Goal: Information Seeking & Learning: Learn about a topic

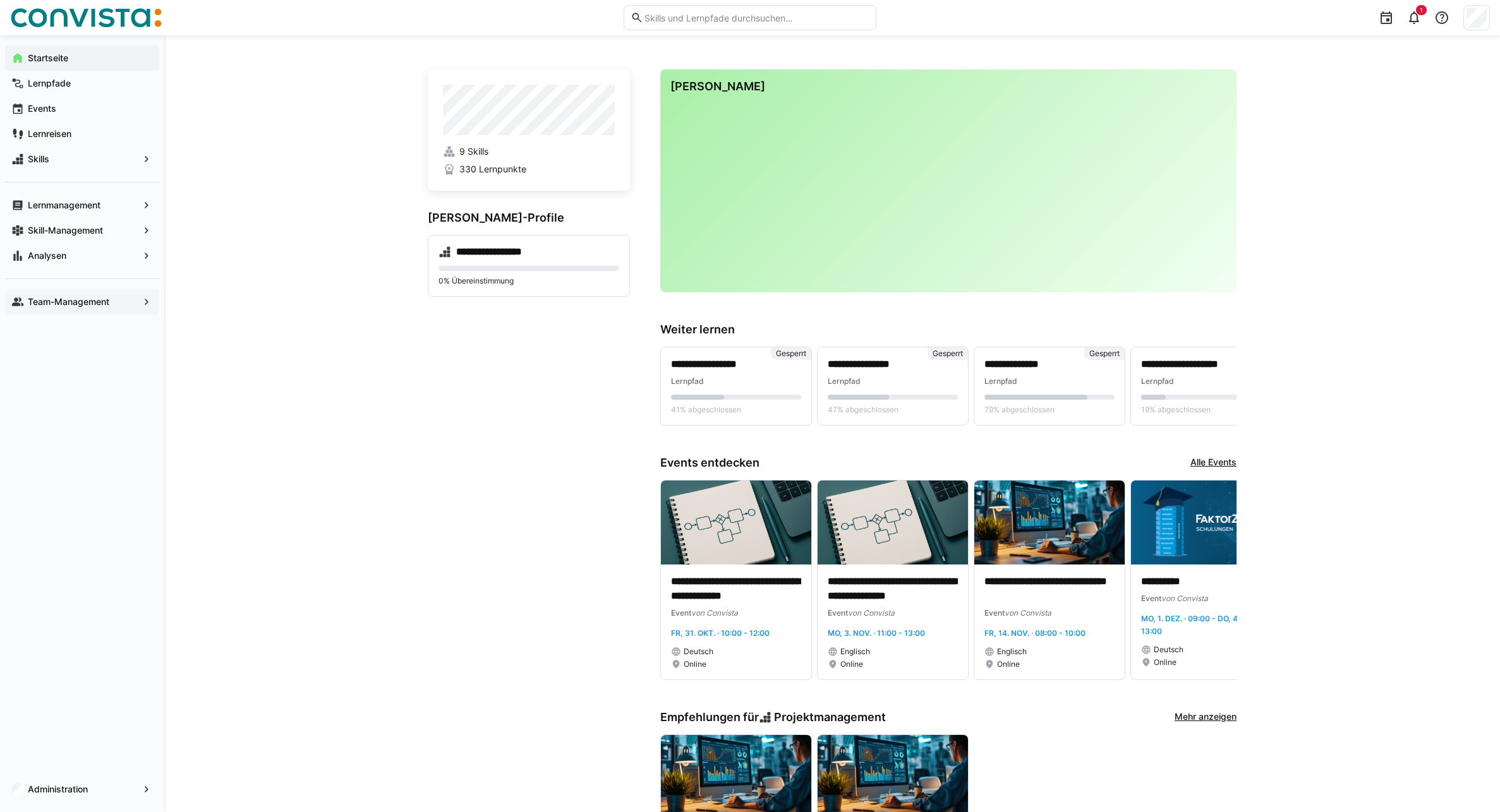
click at [0, 0] on app-navigation-label "Team-Management" at bounding box center [0, 0] width 0 height 0
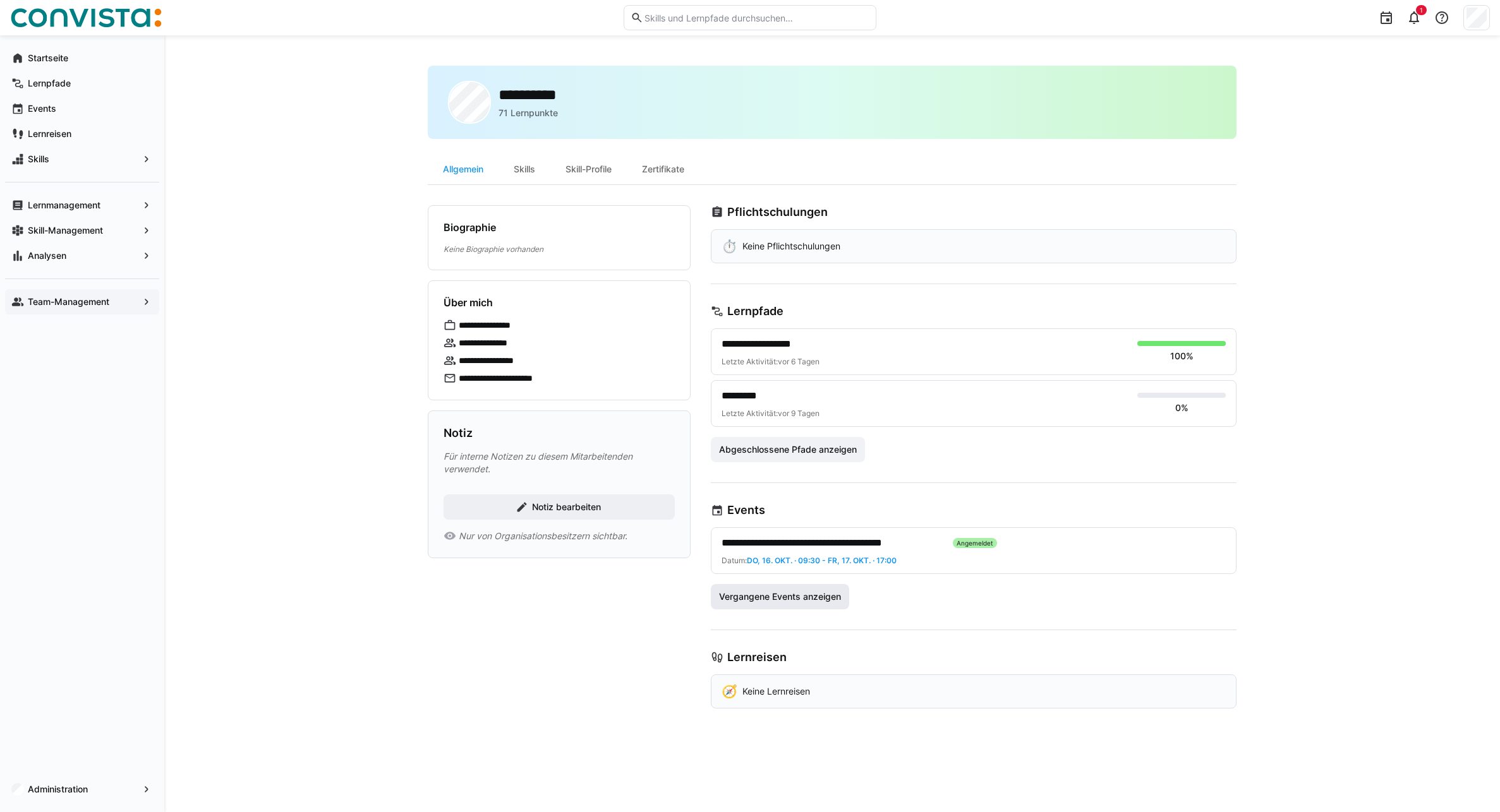
click at [815, 602] on span "Vergangene Events anzeigen" at bounding box center [780, 597] width 126 height 13
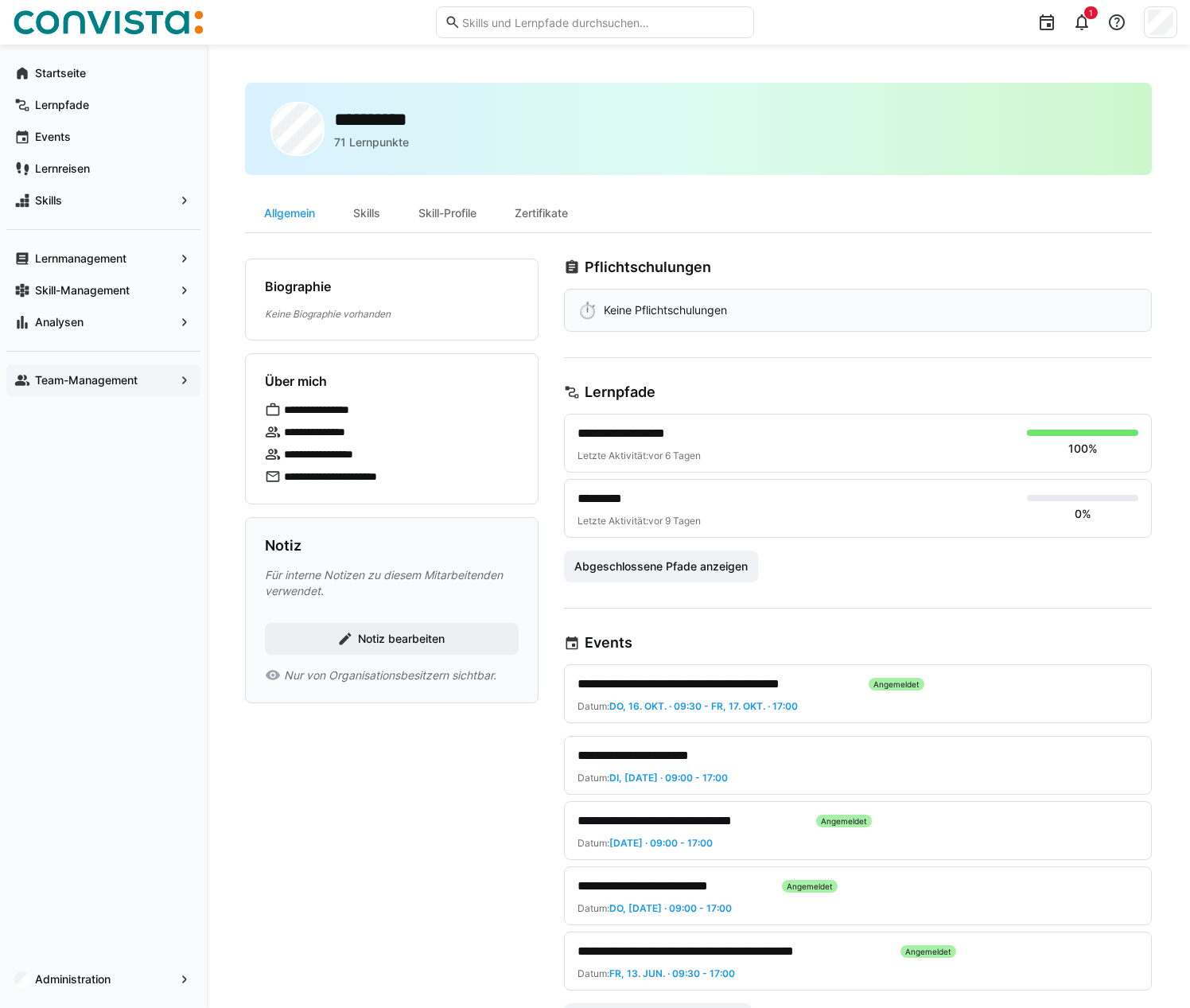
click at [683, 757] on span "**********" at bounding box center [651, 755] width 147 height 19
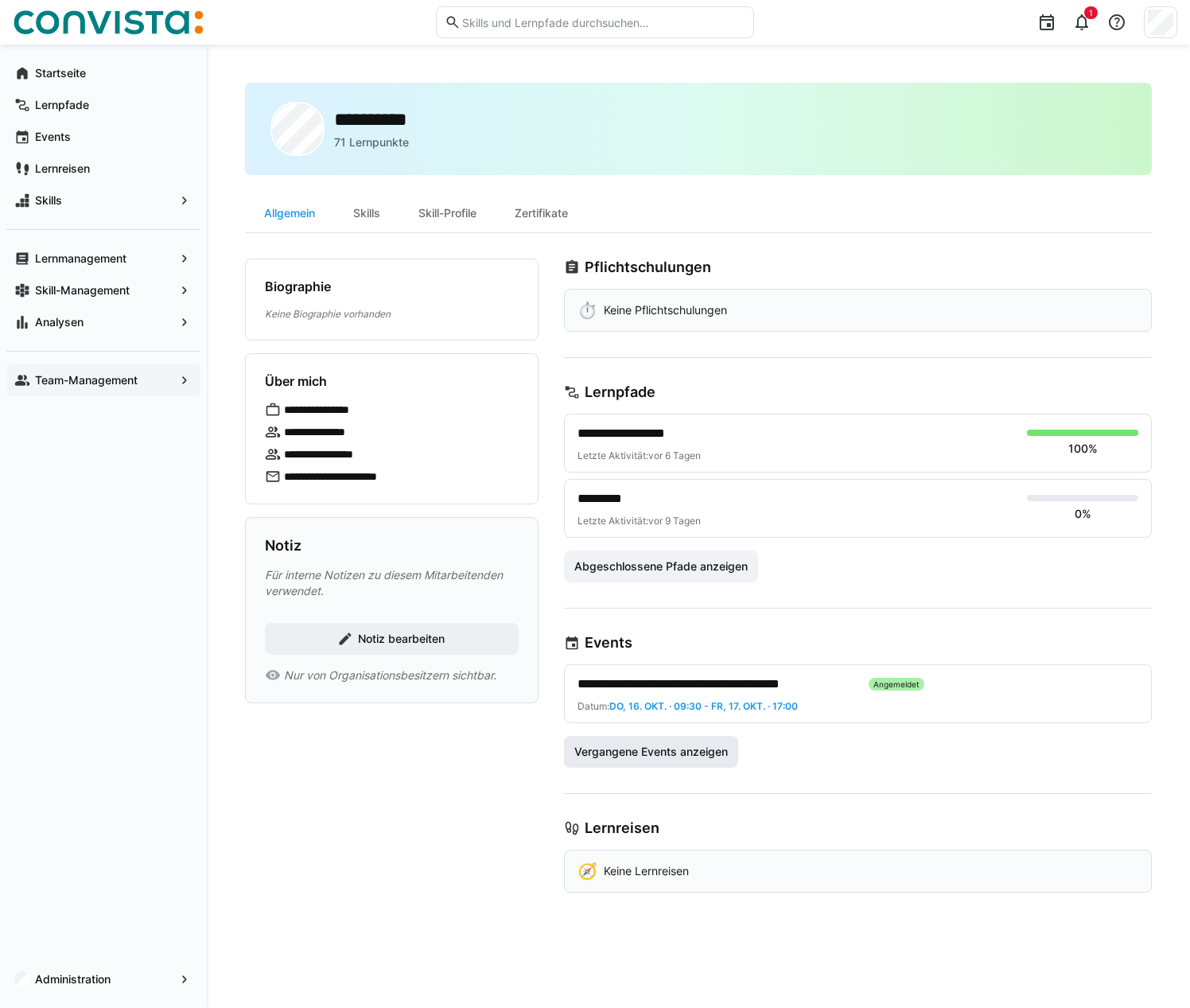
click at [684, 754] on span "Vergangene Events anzeigen" at bounding box center [650, 752] width 158 height 16
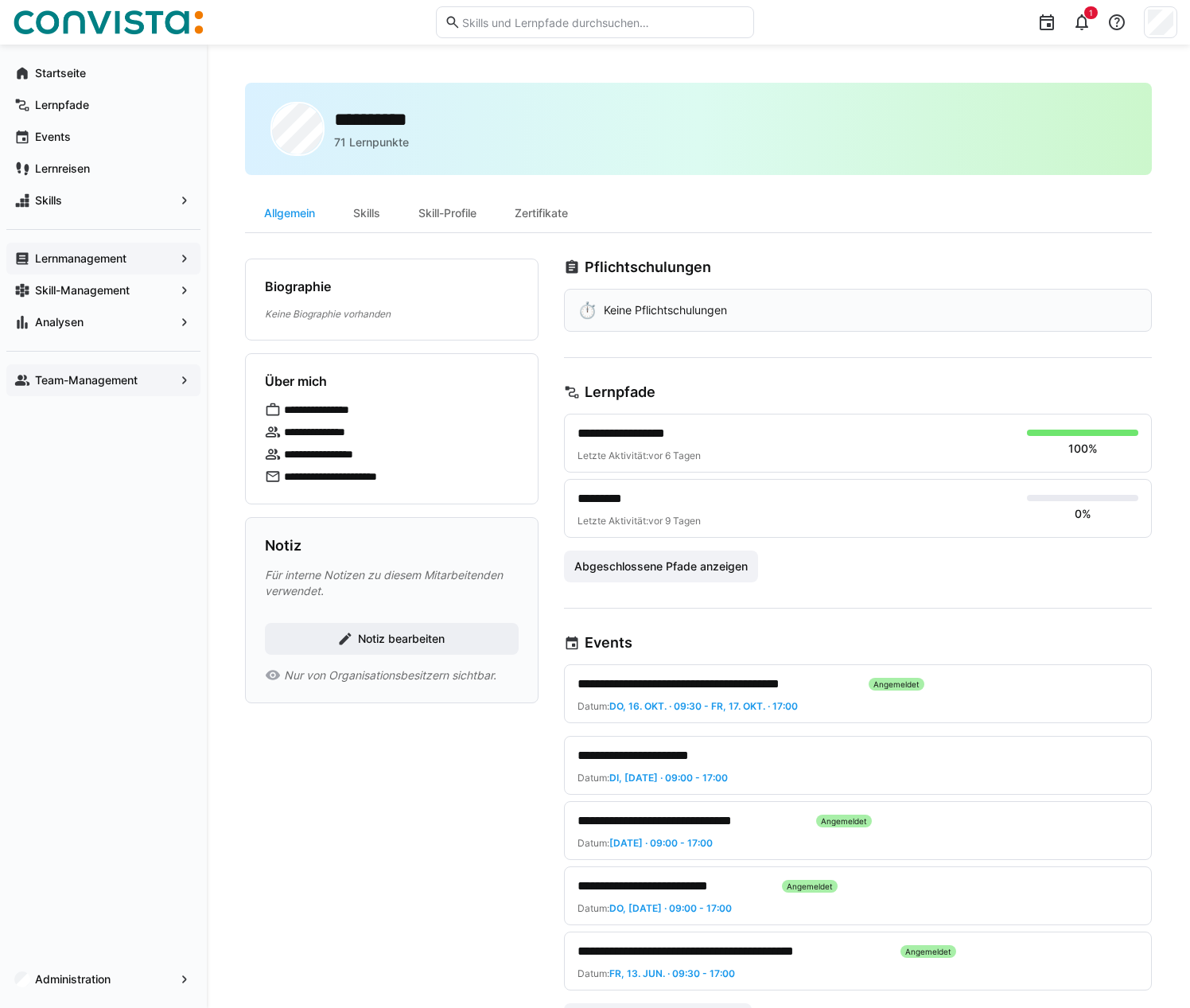
click at [0, 0] on app-navigation-label "Lernmanagement" at bounding box center [0, 0] width 0 height 0
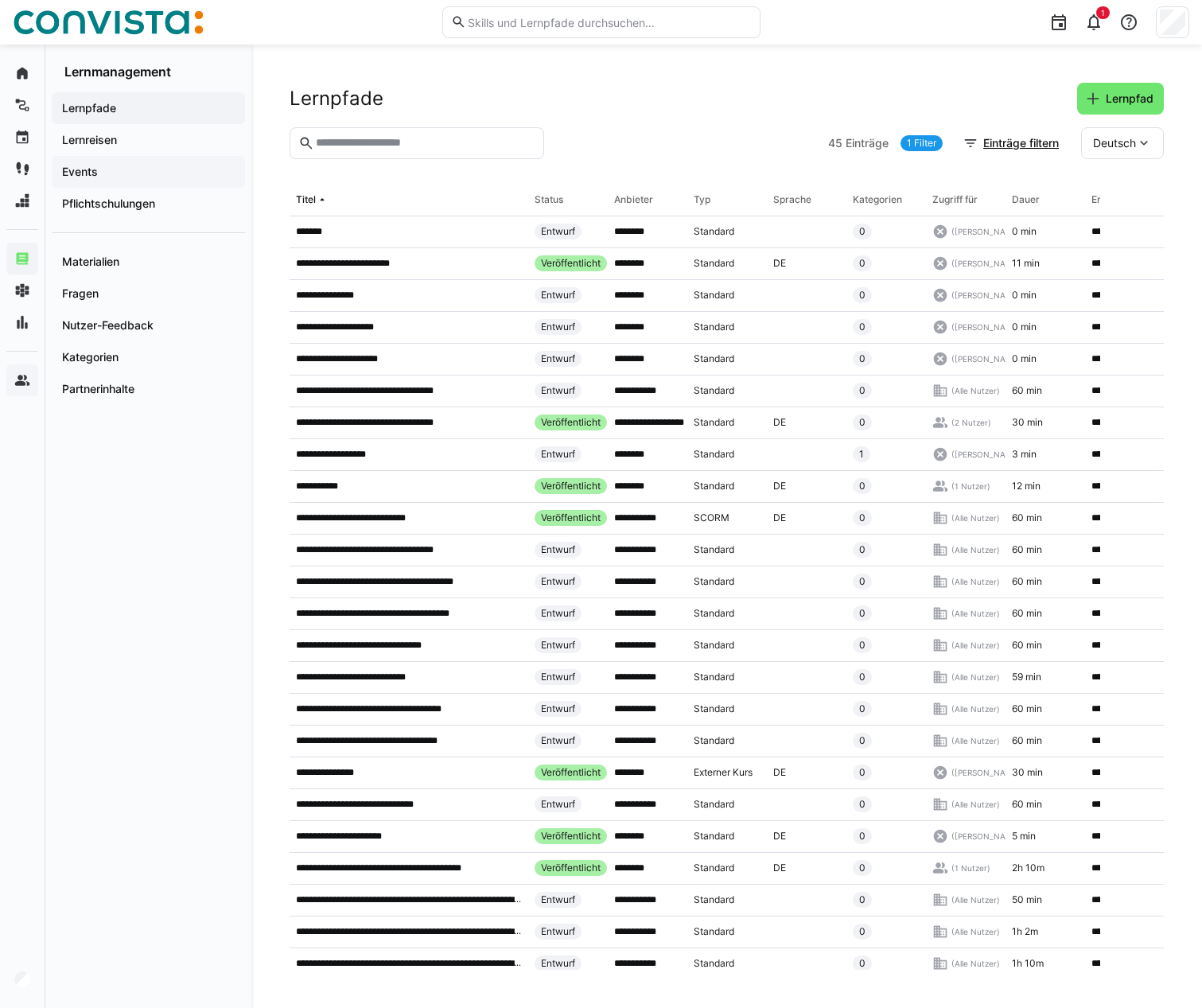
click at [0, 0] on app-navigation-label "Events" at bounding box center [0, 0] width 0 height 0
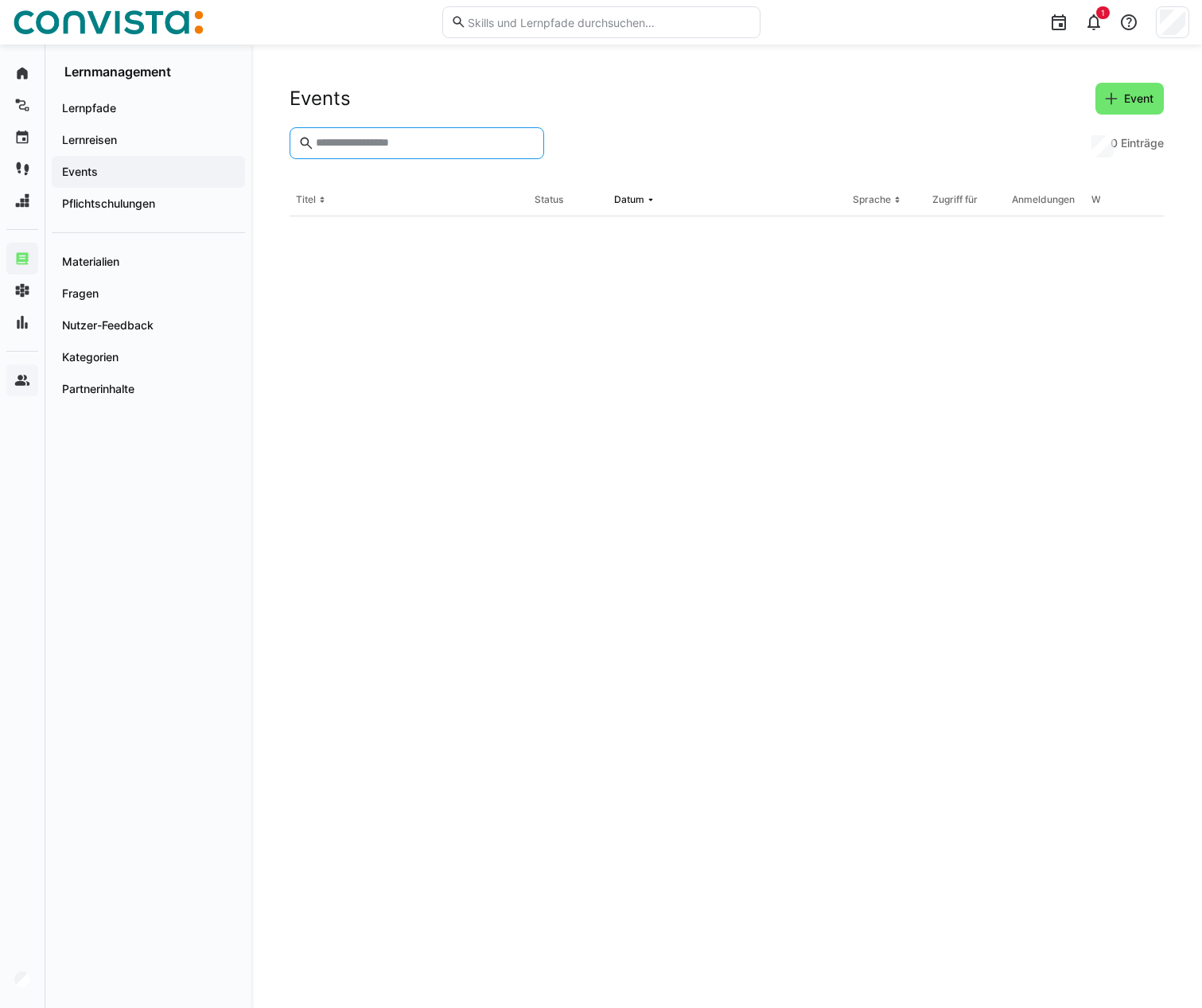
click at [344, 141] on input "text" at bounding box center [425, 143] width 221 height 14
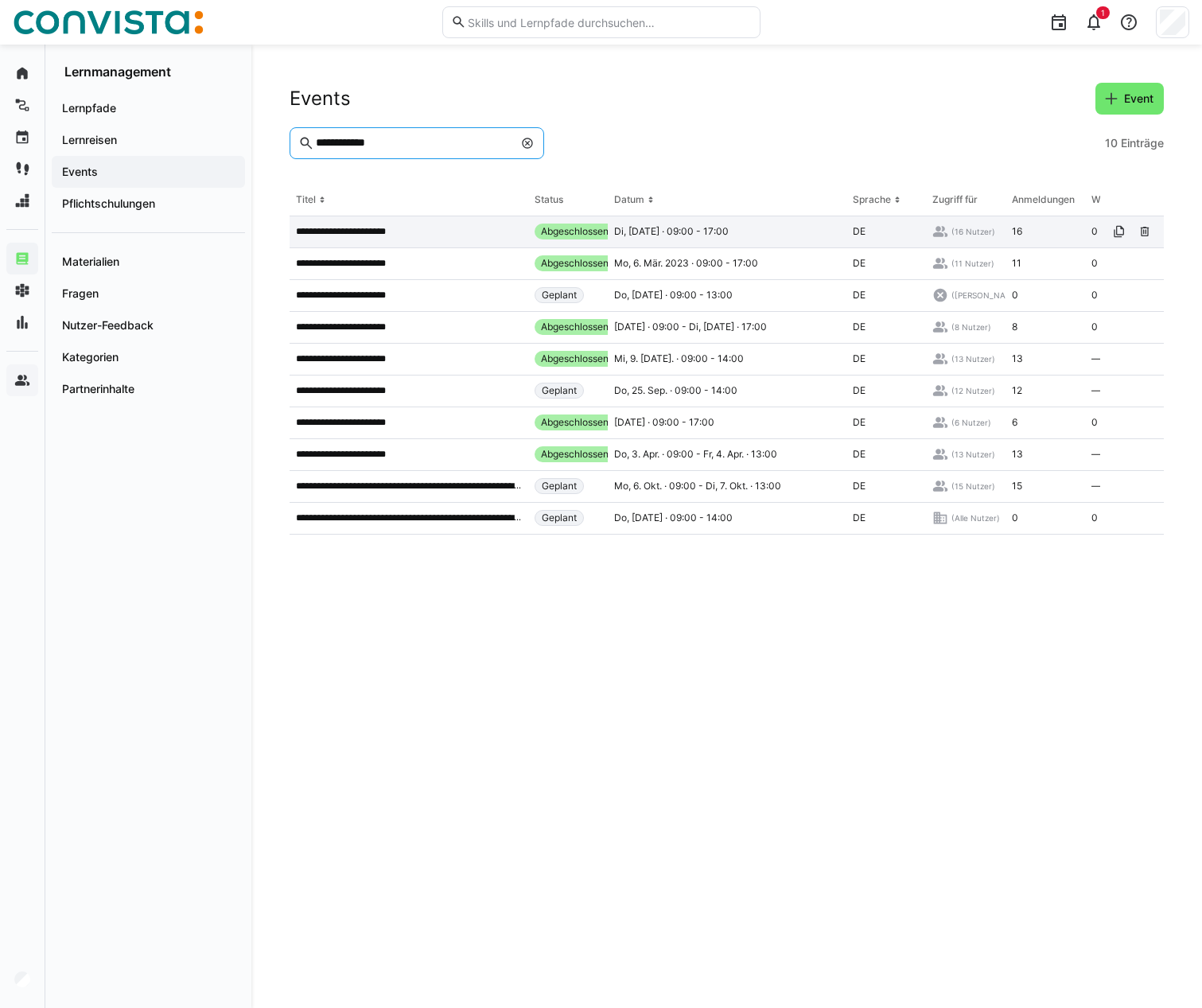
type input "**********"
click at [457, 235] on app-table-first-column "**********" at bounding box center [408, 231] width 226 height 13
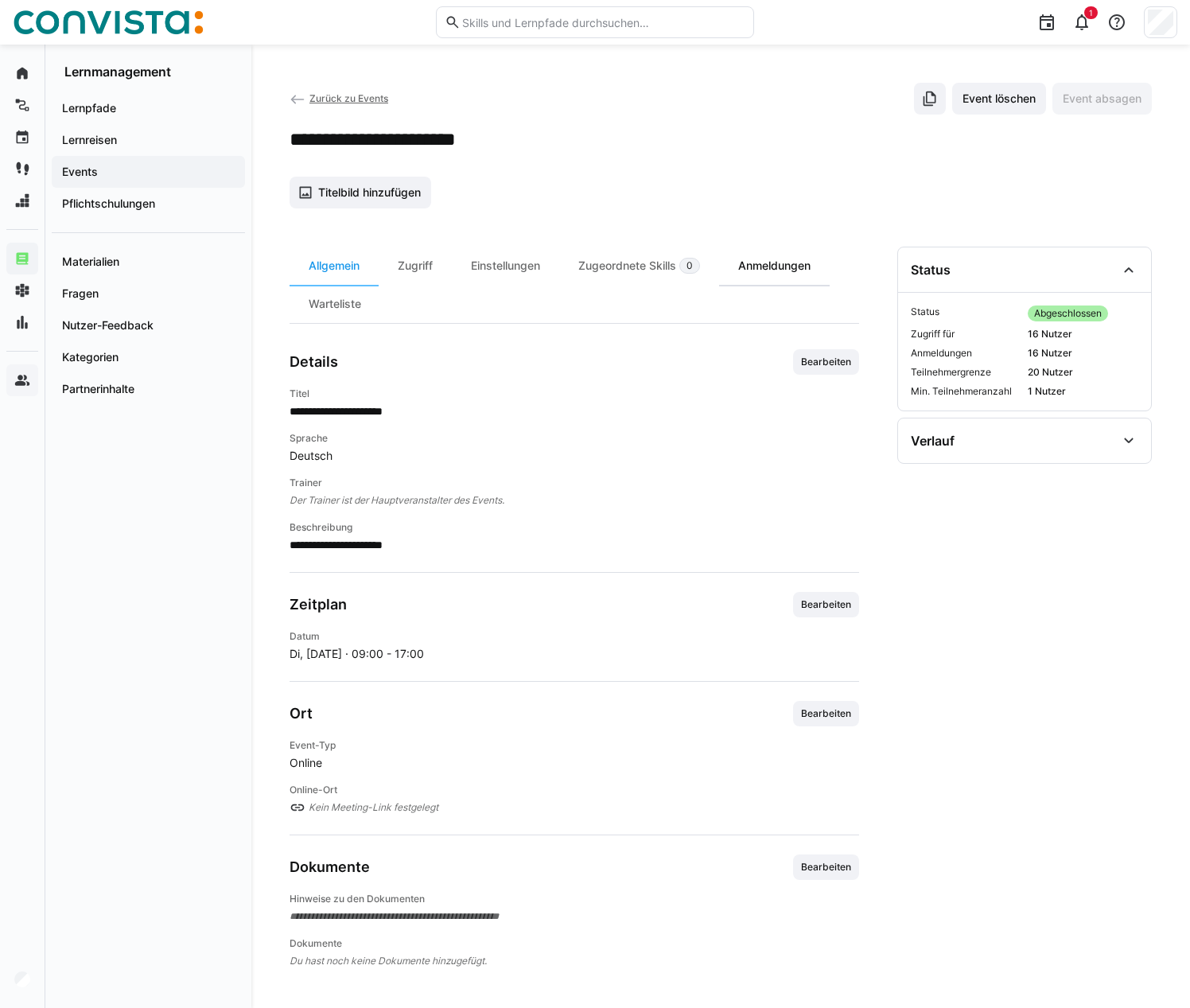
click at [748, 267] on div "Anmeldungen" at bounding box center [774, 266] width 111 height 38
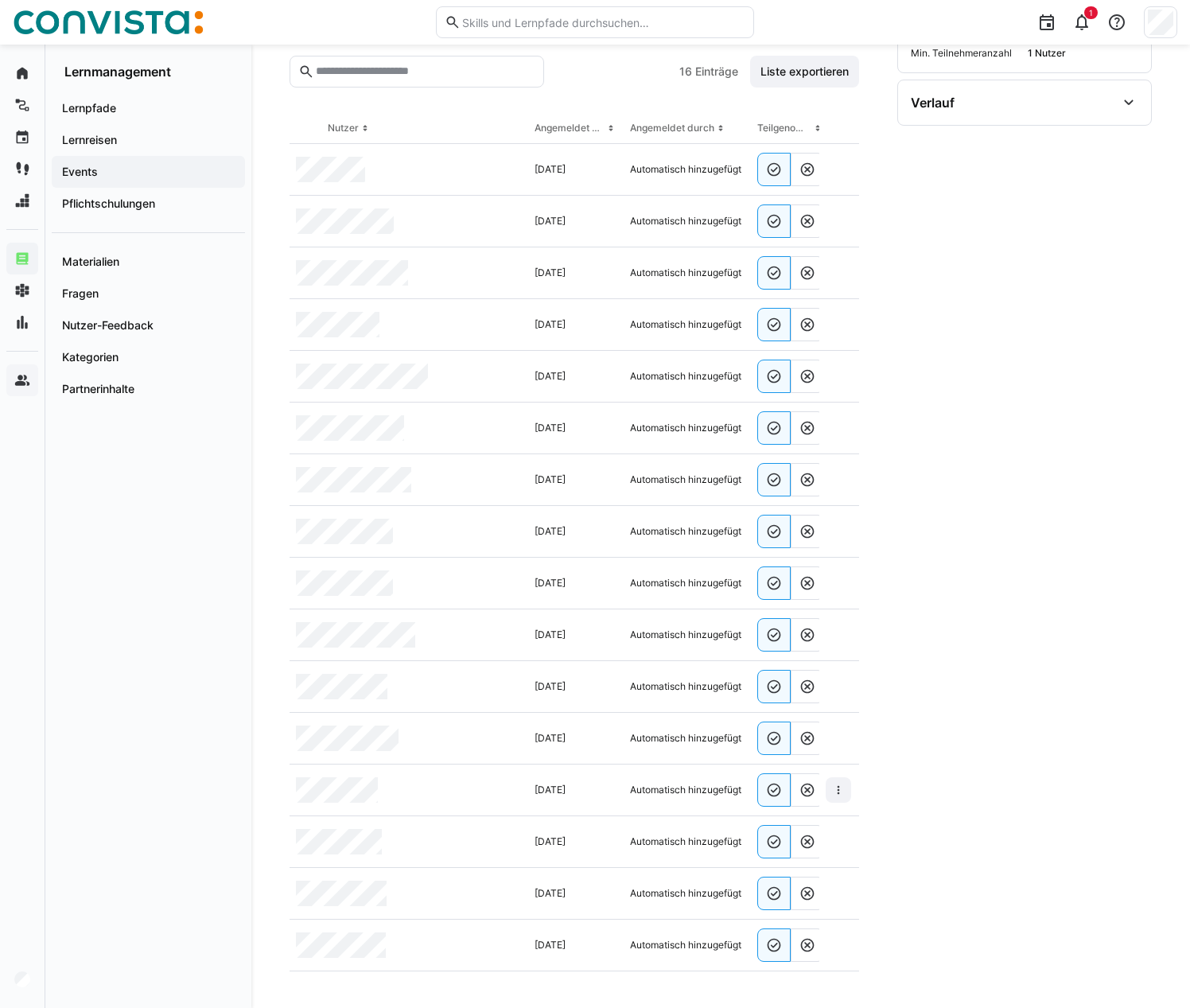
scroll to position [348, 0]
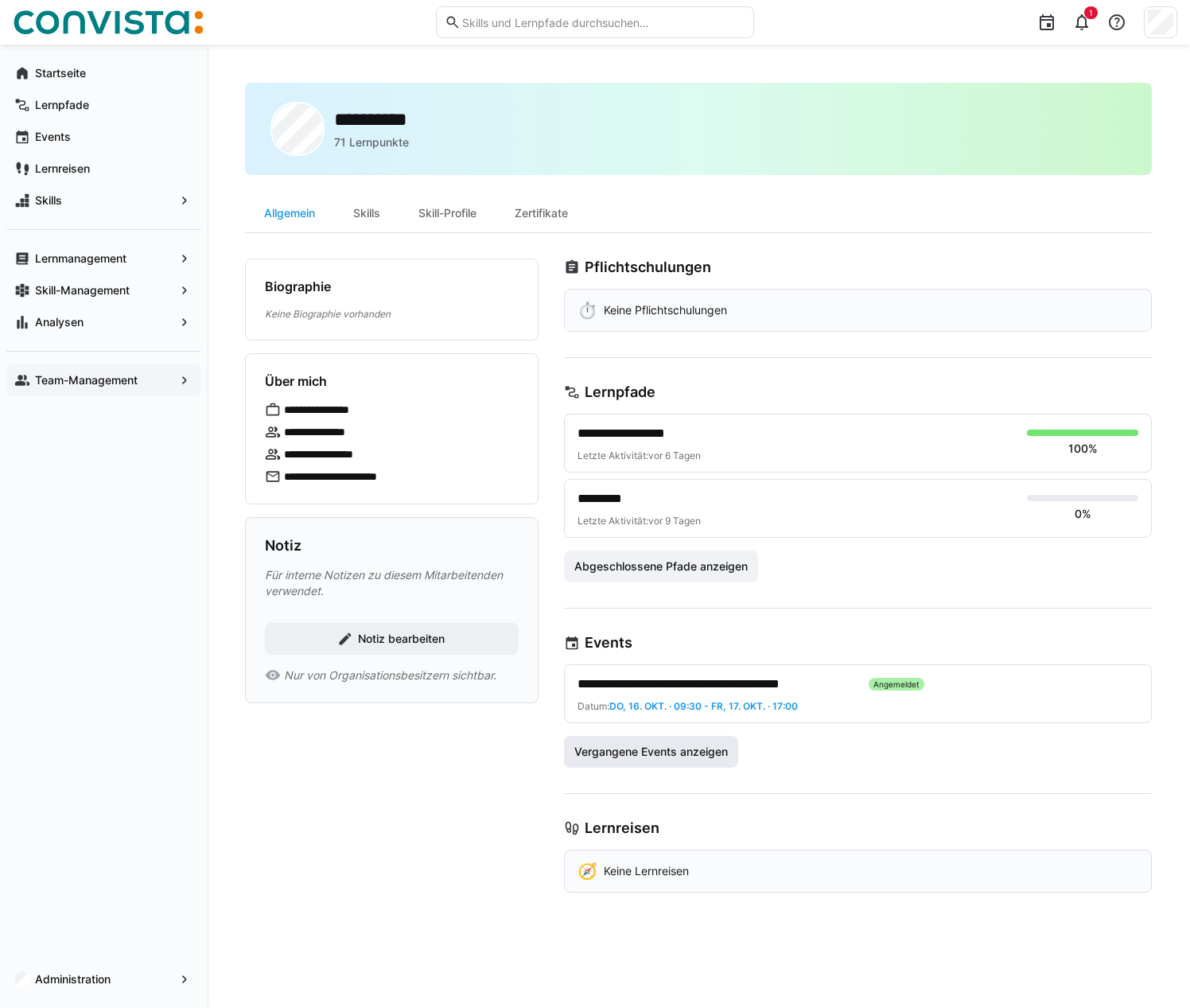
click at [642, 754] on span "Vergangene Events anzeigen" at bounding box center [650, 752] width 158 height 16
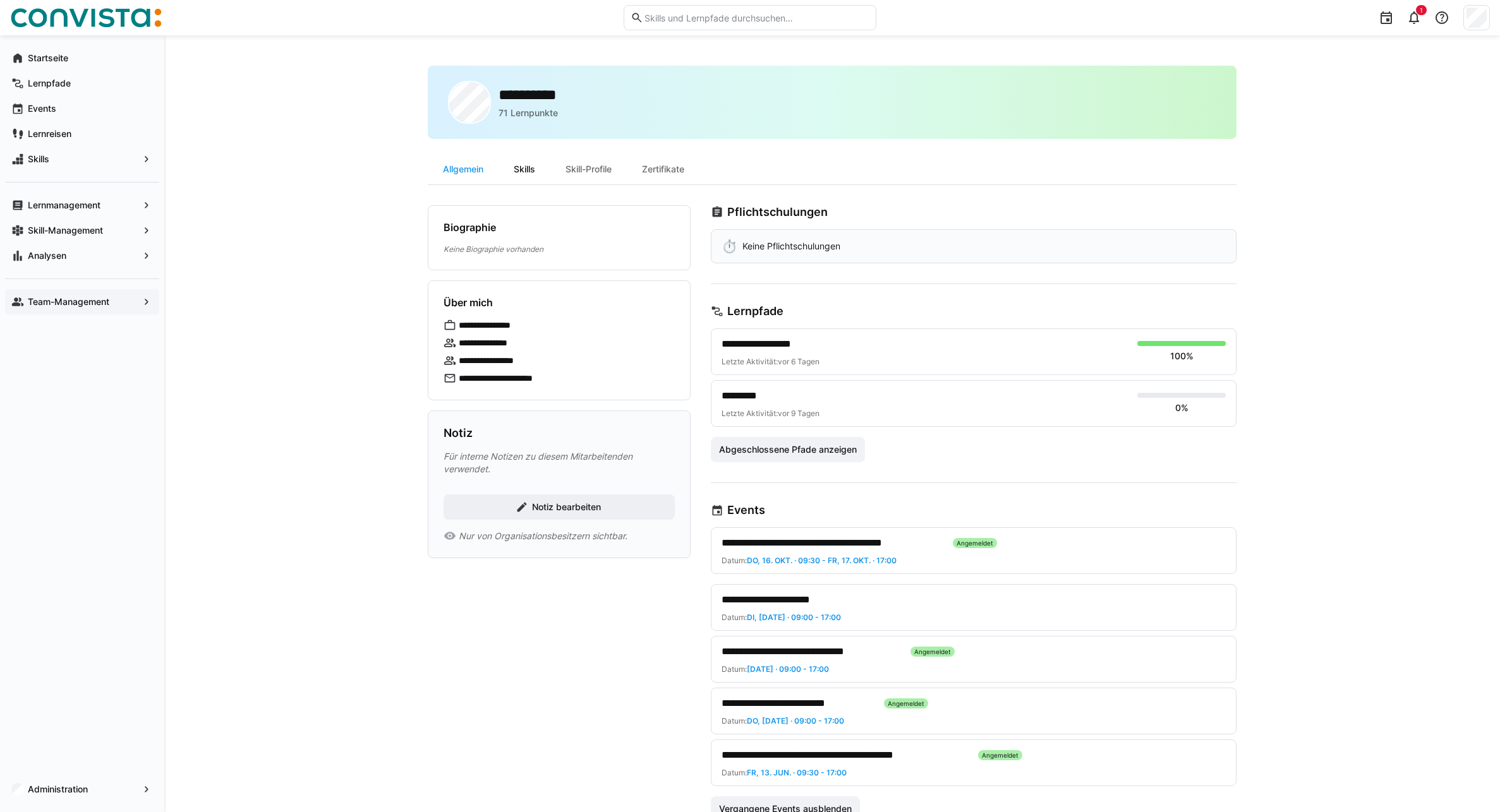
click at [523, 167] on div "Skills" at bounding box center [524, 169] width 52 height 30
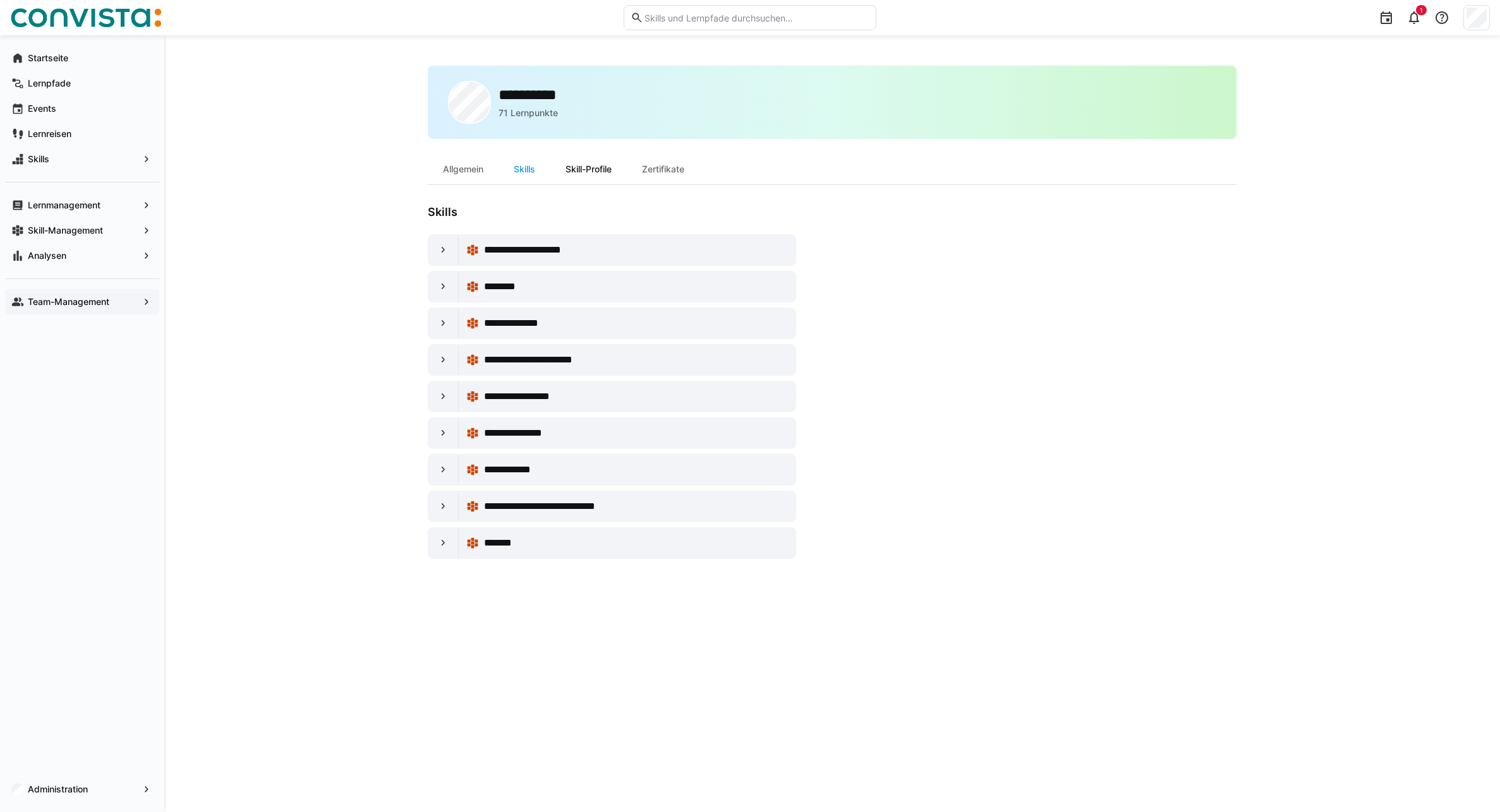
click at [599, 171] on div "Skill-Profile" at bounding box center [588, 169] width 77 height 30
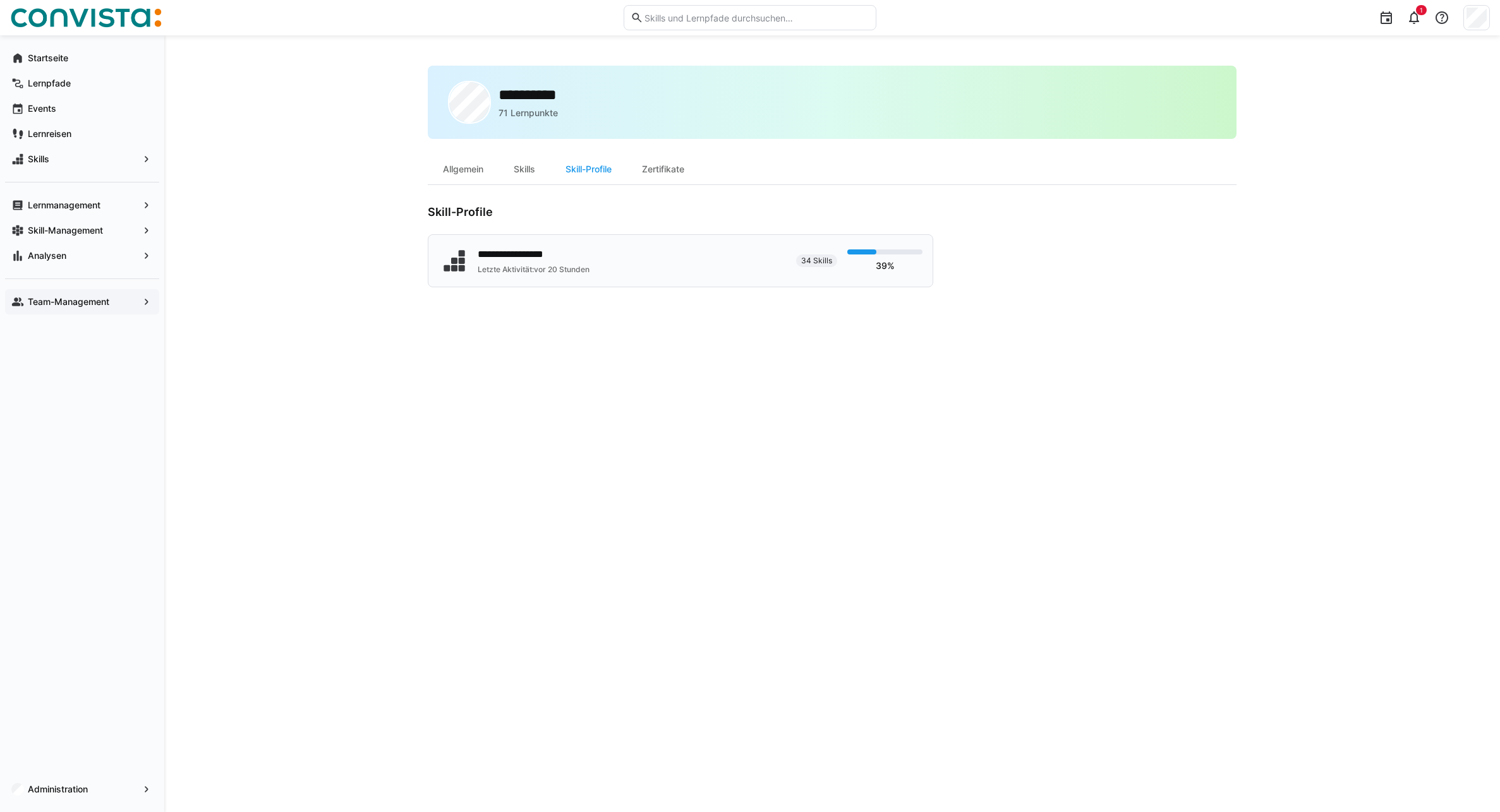
click at [530, 253] on div "**********" at bounding box center [535, 254] width 115 height 15
click at [663, 166] on div "Zertifikate" at bounding box center [663, 169] width 73 height 30
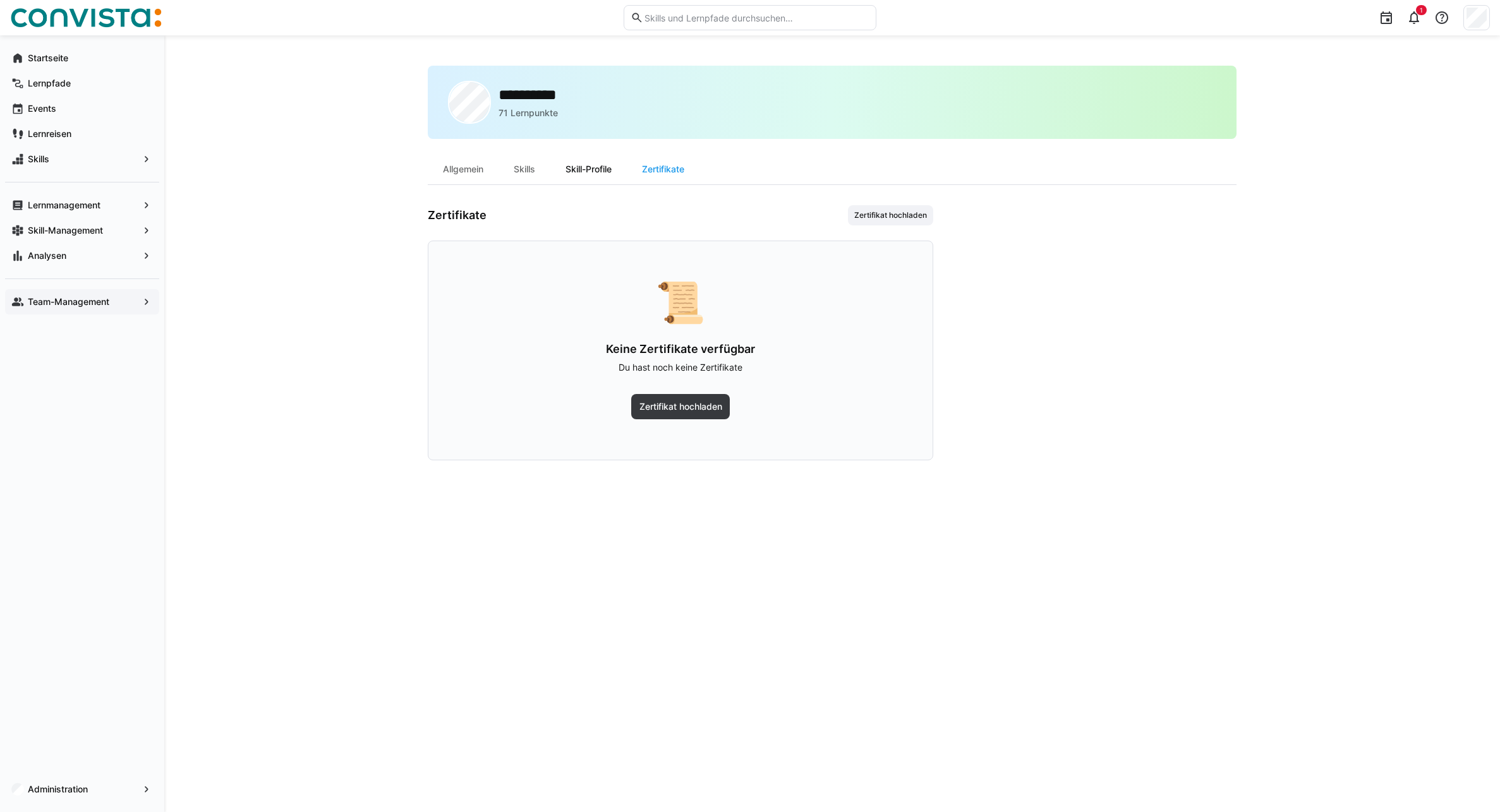
click at [594, 174] on div "Skill-Profile" at bounding box center [588, 169] width 77 height 30
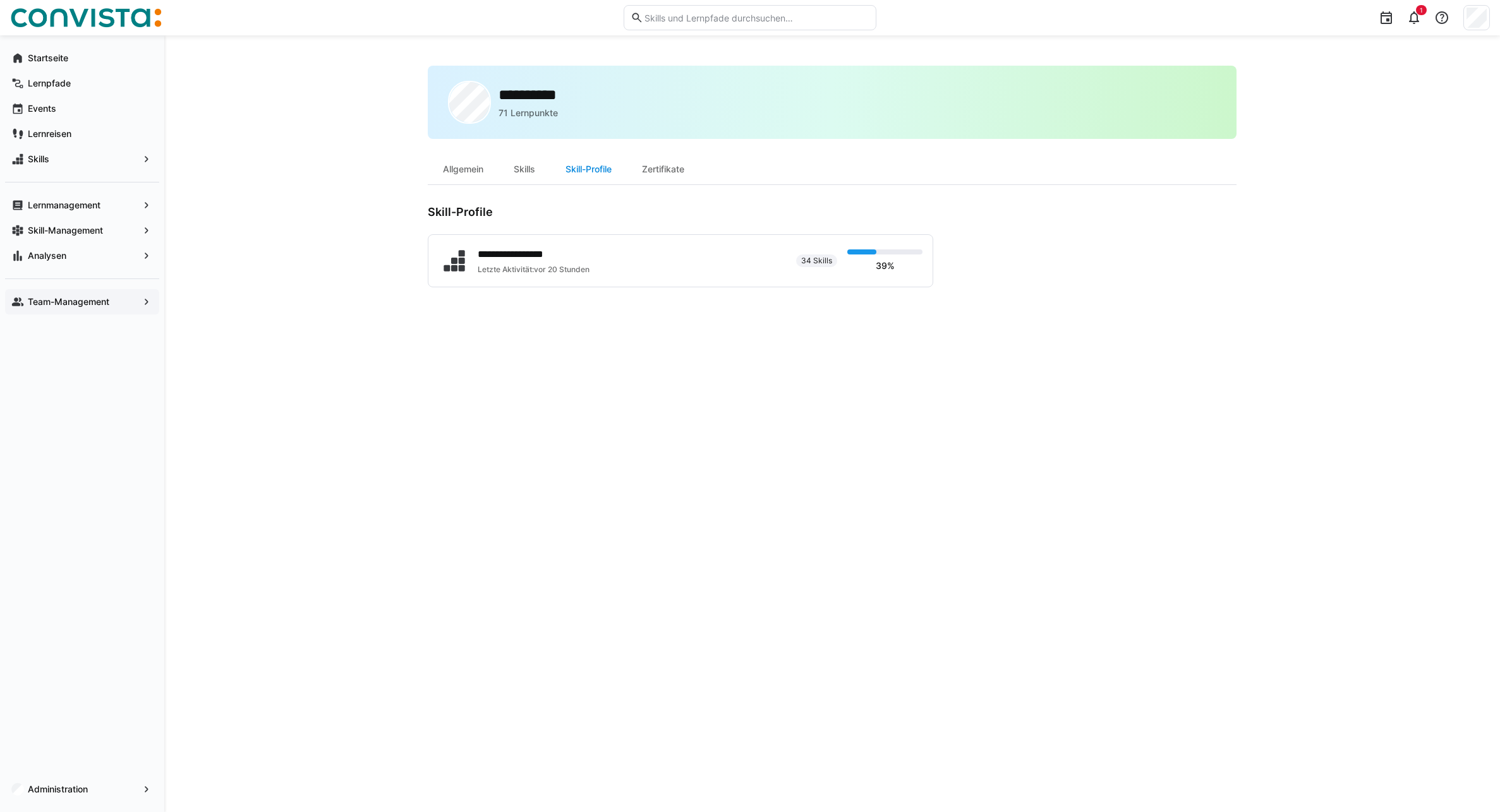
click at [517, 172] on div "Skills" at bounding box center [524, 169] width 52 height 30
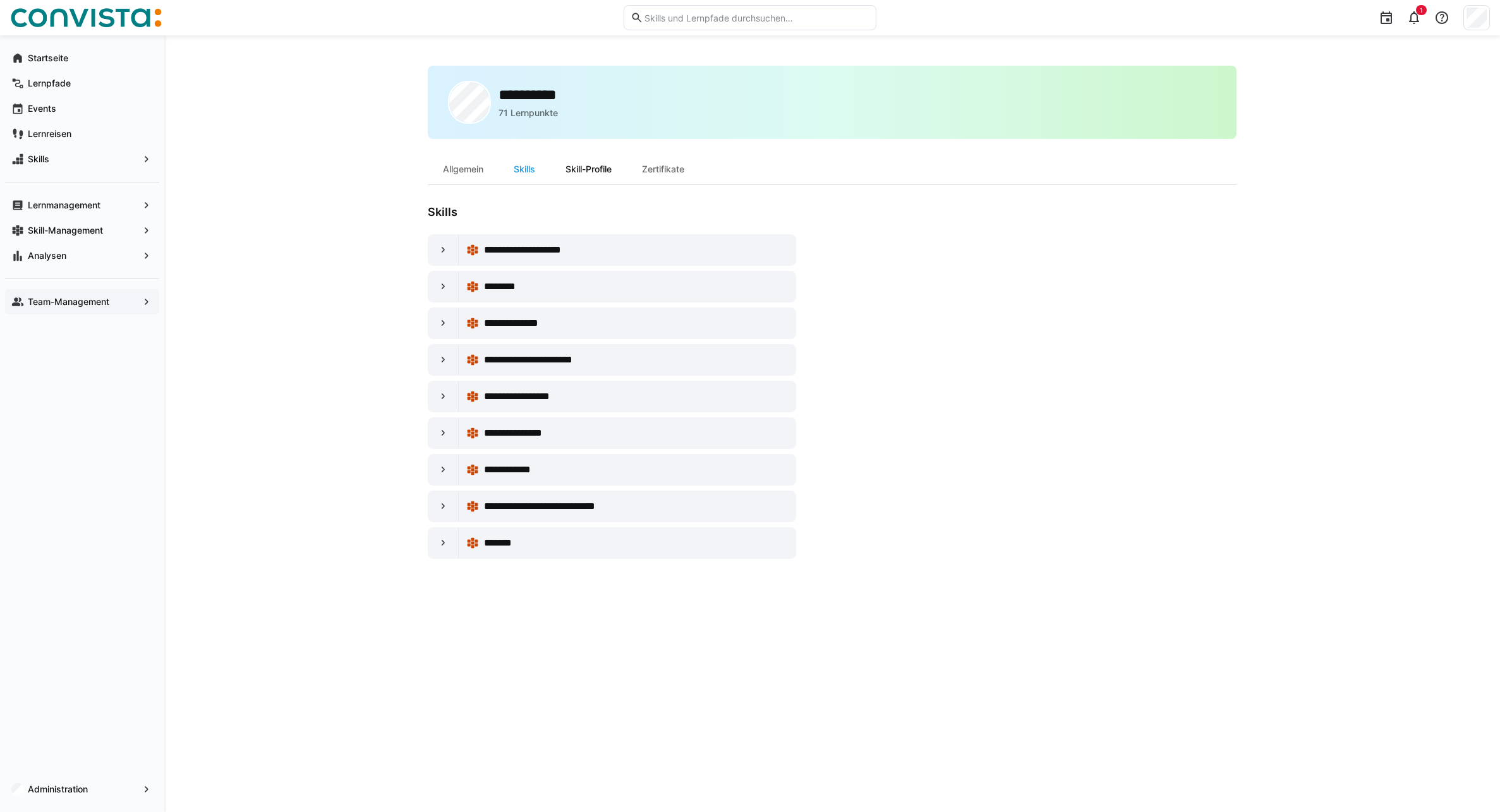
click at [573, 173] on div "Skill-Profile" at bounding box center [588, 169] width 77 height 30
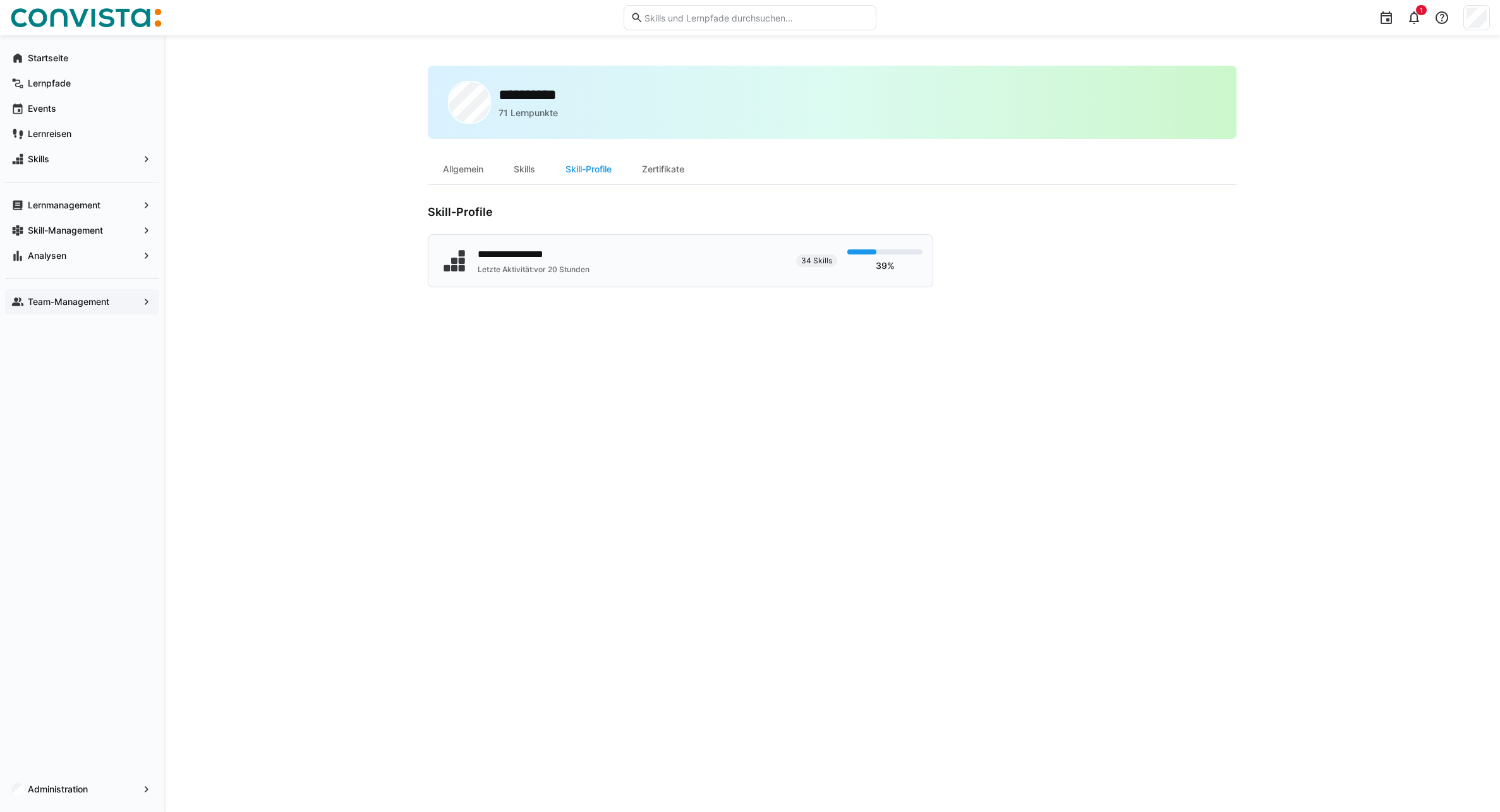
click at [594, 265] on div "**********" at bounding box center [611, 261] width 347 height 32
click at [519, 171] on div "Skills" at bounding box center [524, 169] width 52 height 30
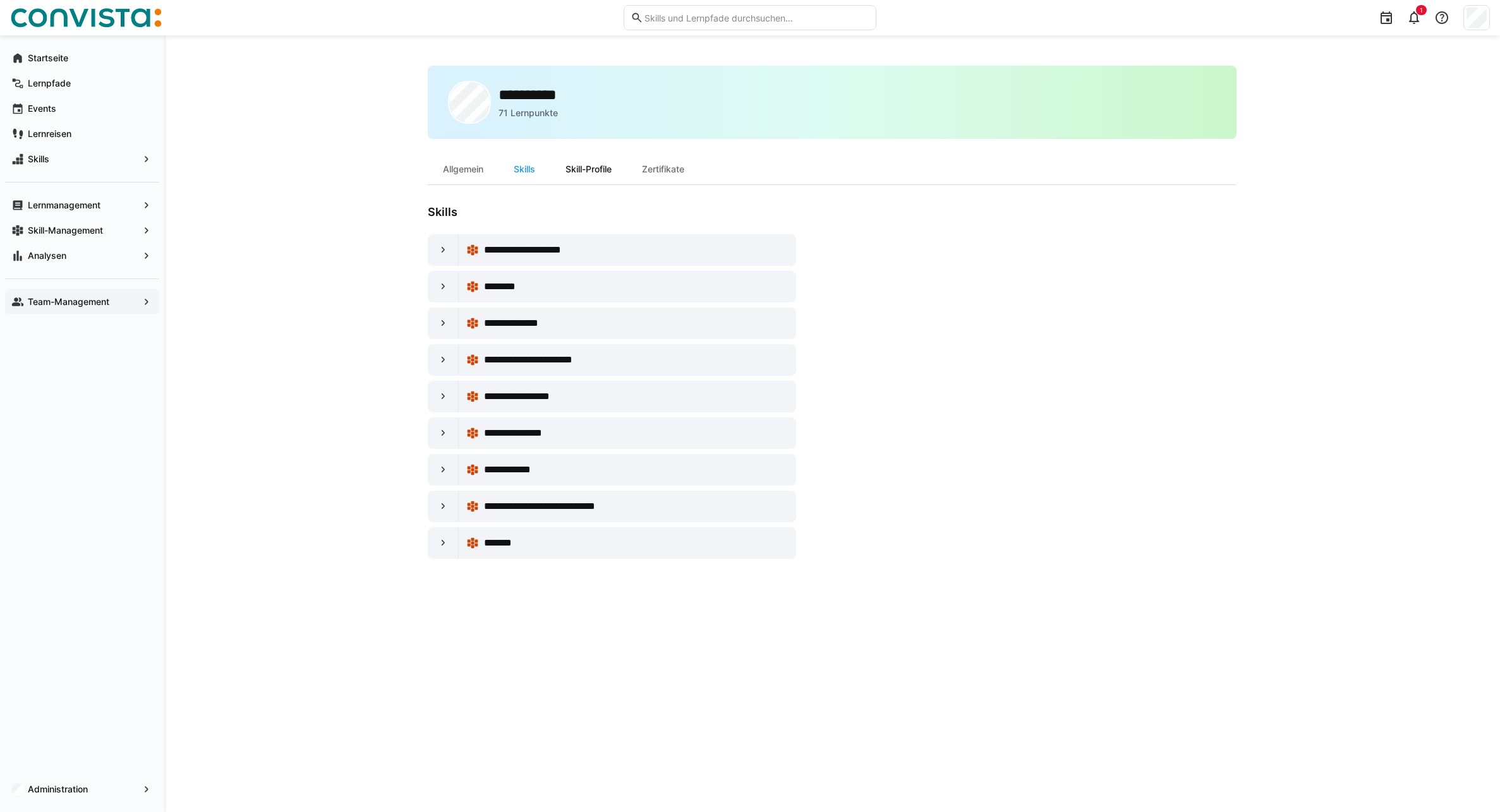
click at [594, 168] on div "Skill-Profile" at bounding box center [588, 169] width 77 height 30
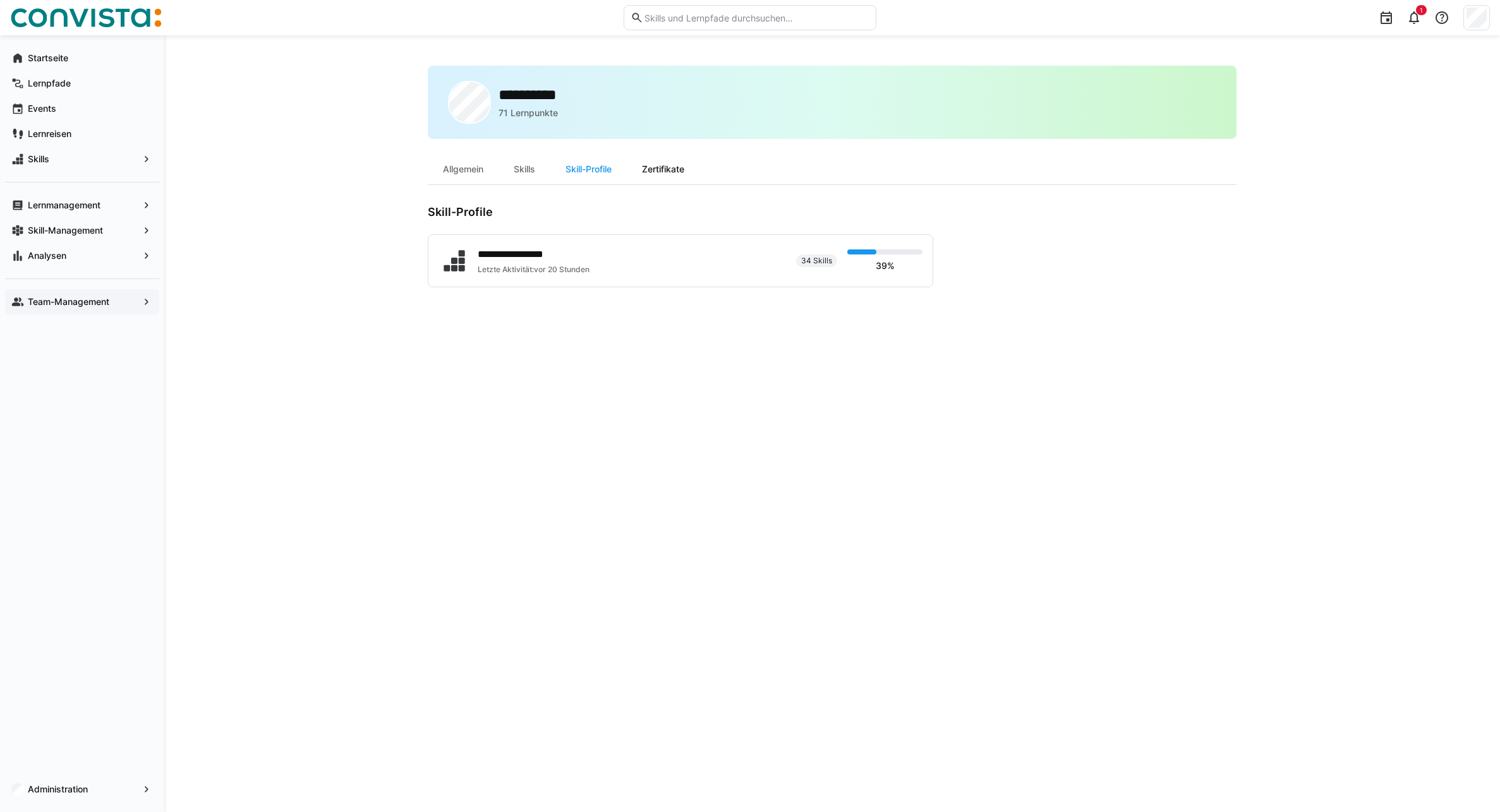
click at [668, 169] on div "Zertifikate" at bounding box center [663, 169] width 73 height 30
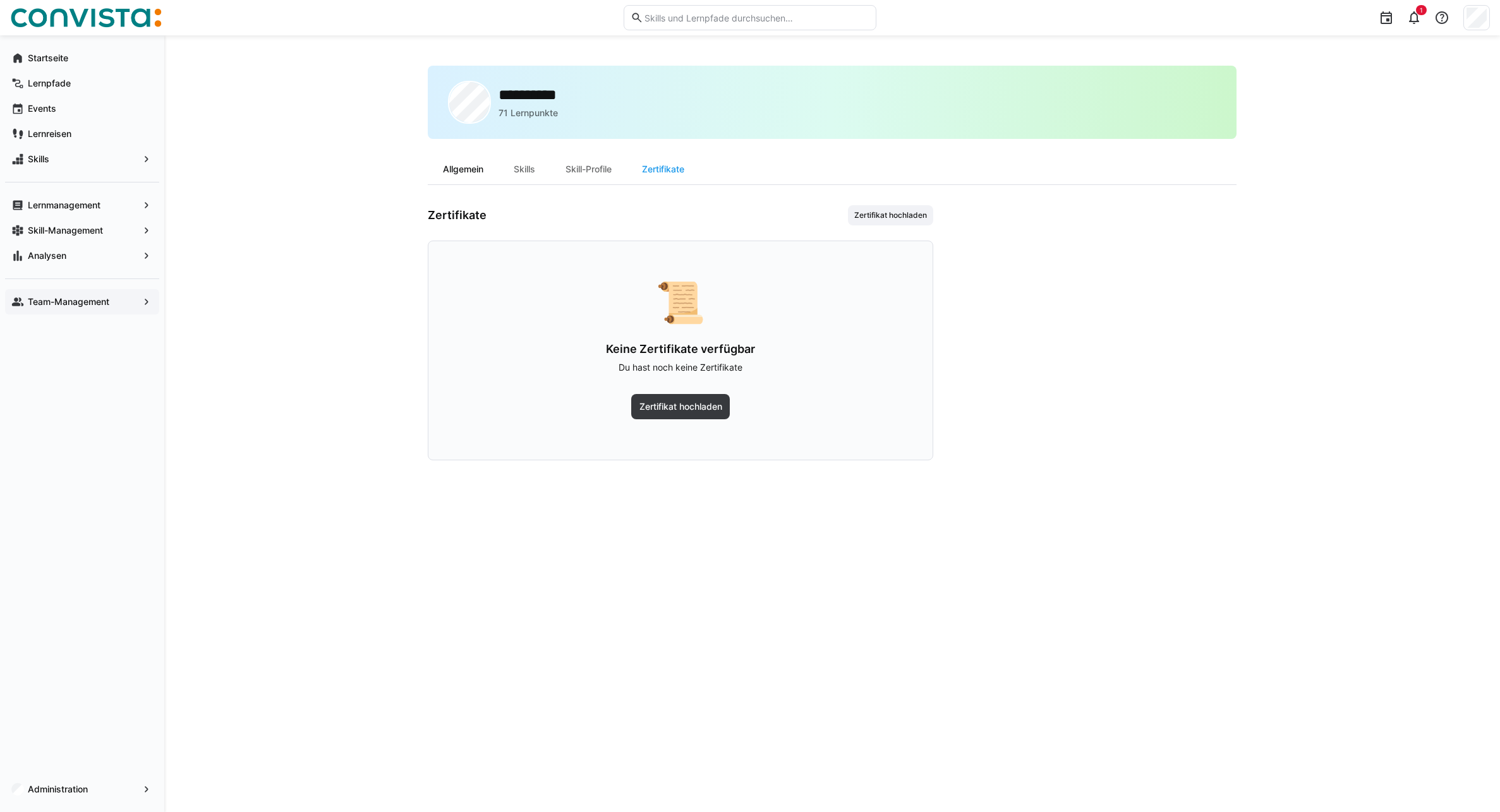
click at [469, 165] on div "Allgemein" at bounding box center [463, 169] width 70 height 30
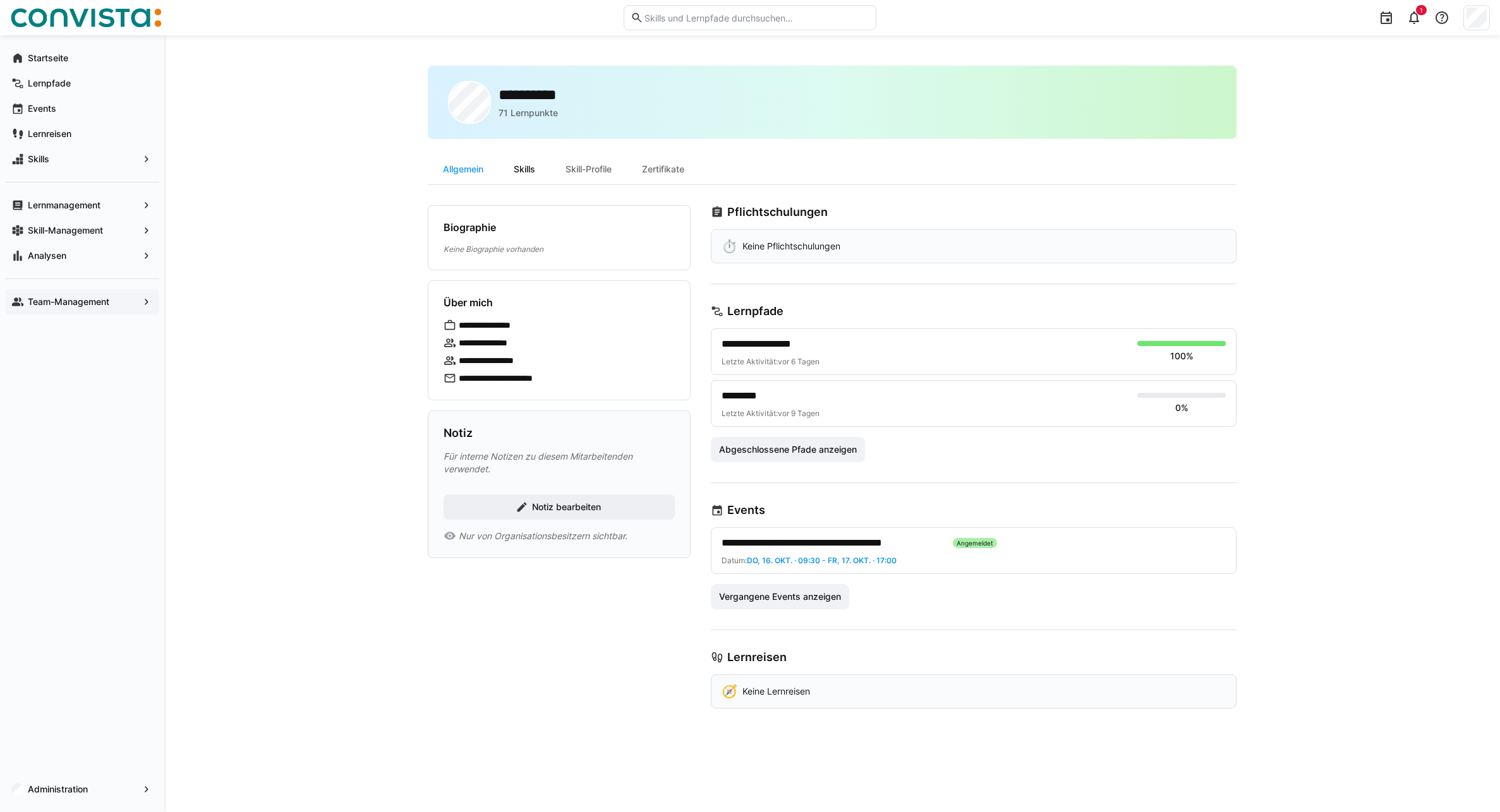
click at [527, 176] on div "Skills" at bounding box center [524, 169] width 52 height 30
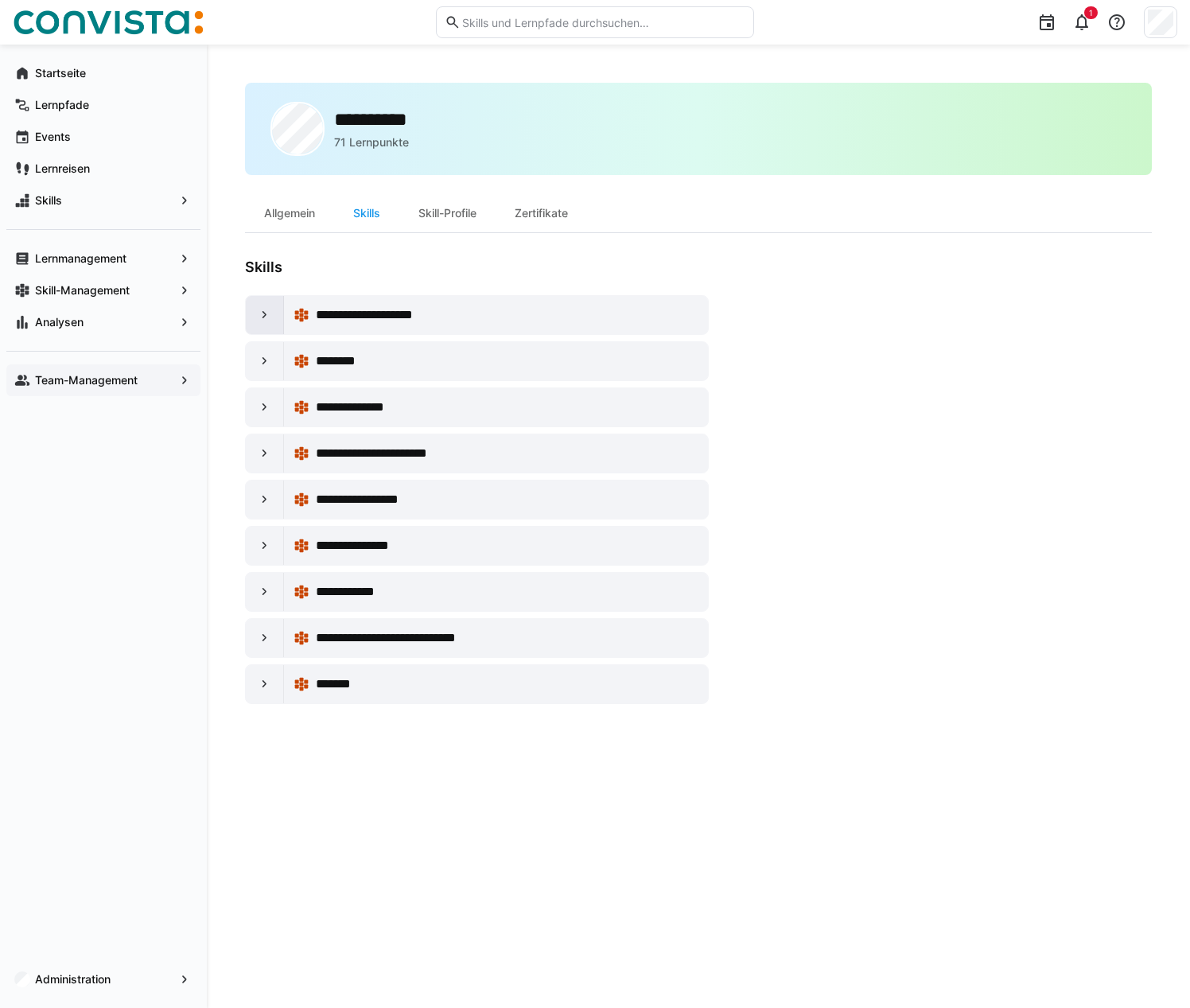
click at [267, 307] on div at bounding box center [265, 315] width 38 height 38
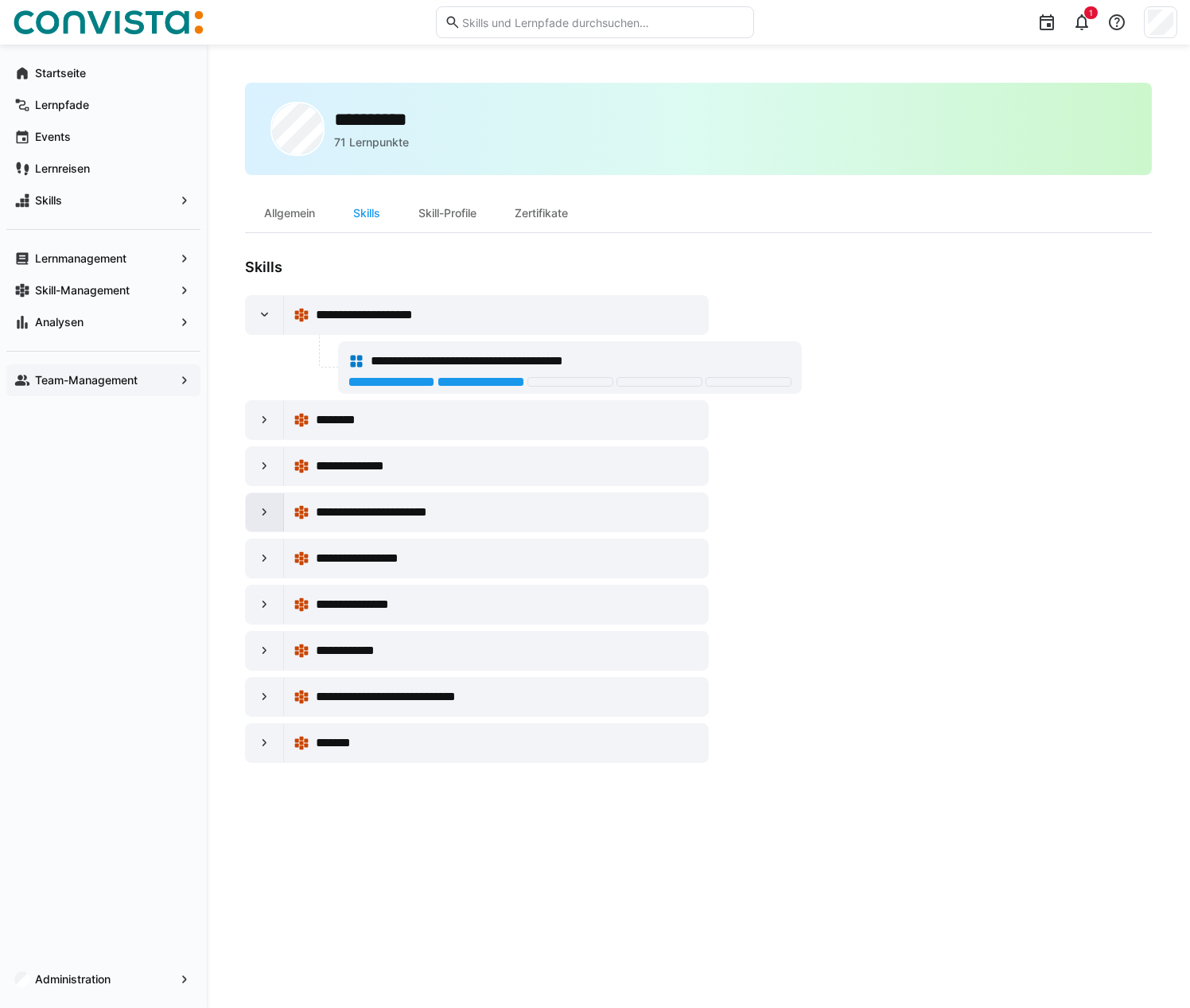
click at [262, 513] on eds-icon at bounding box center [265, 512] width 16 height 16
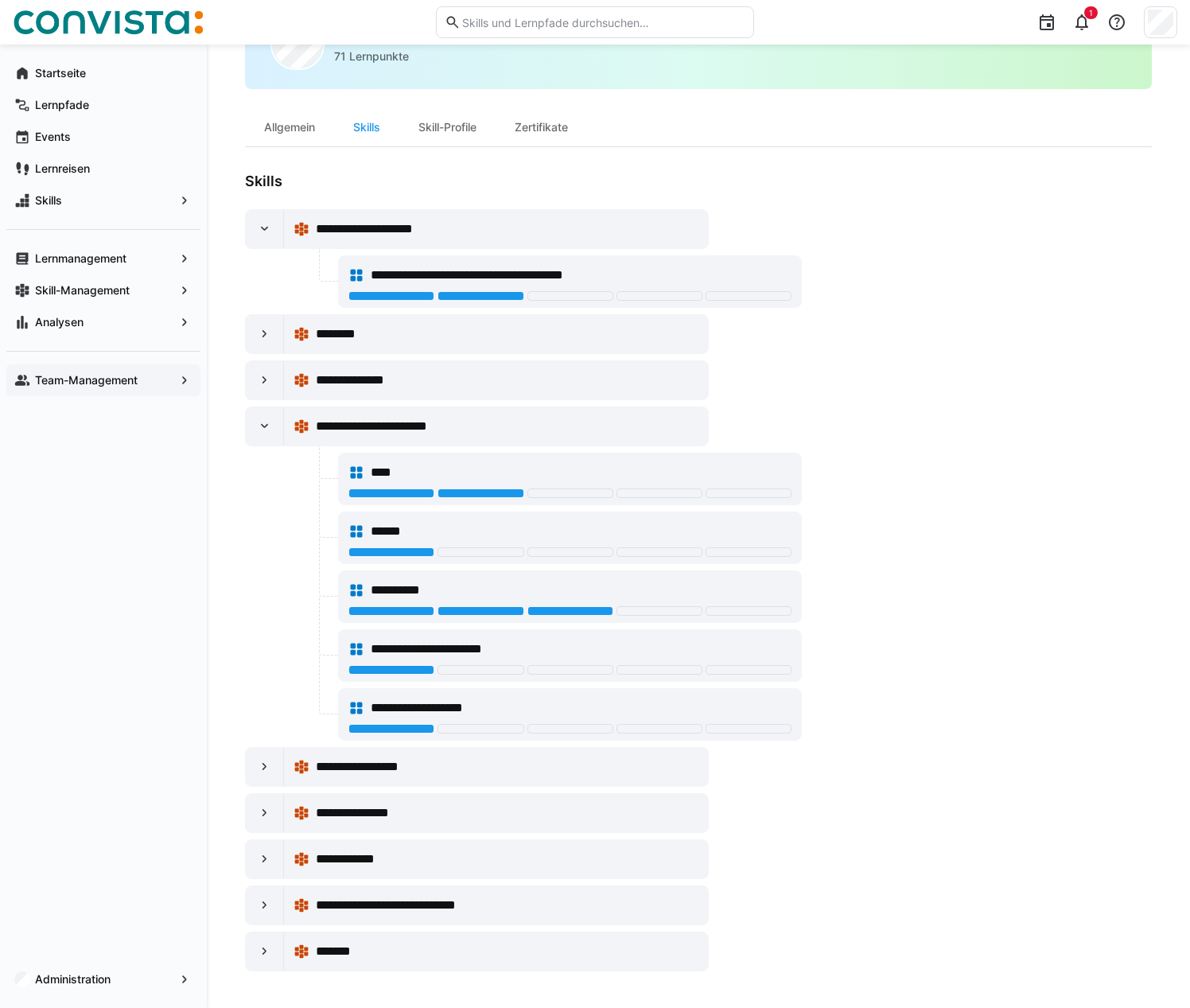
scroll to position [88, 0]
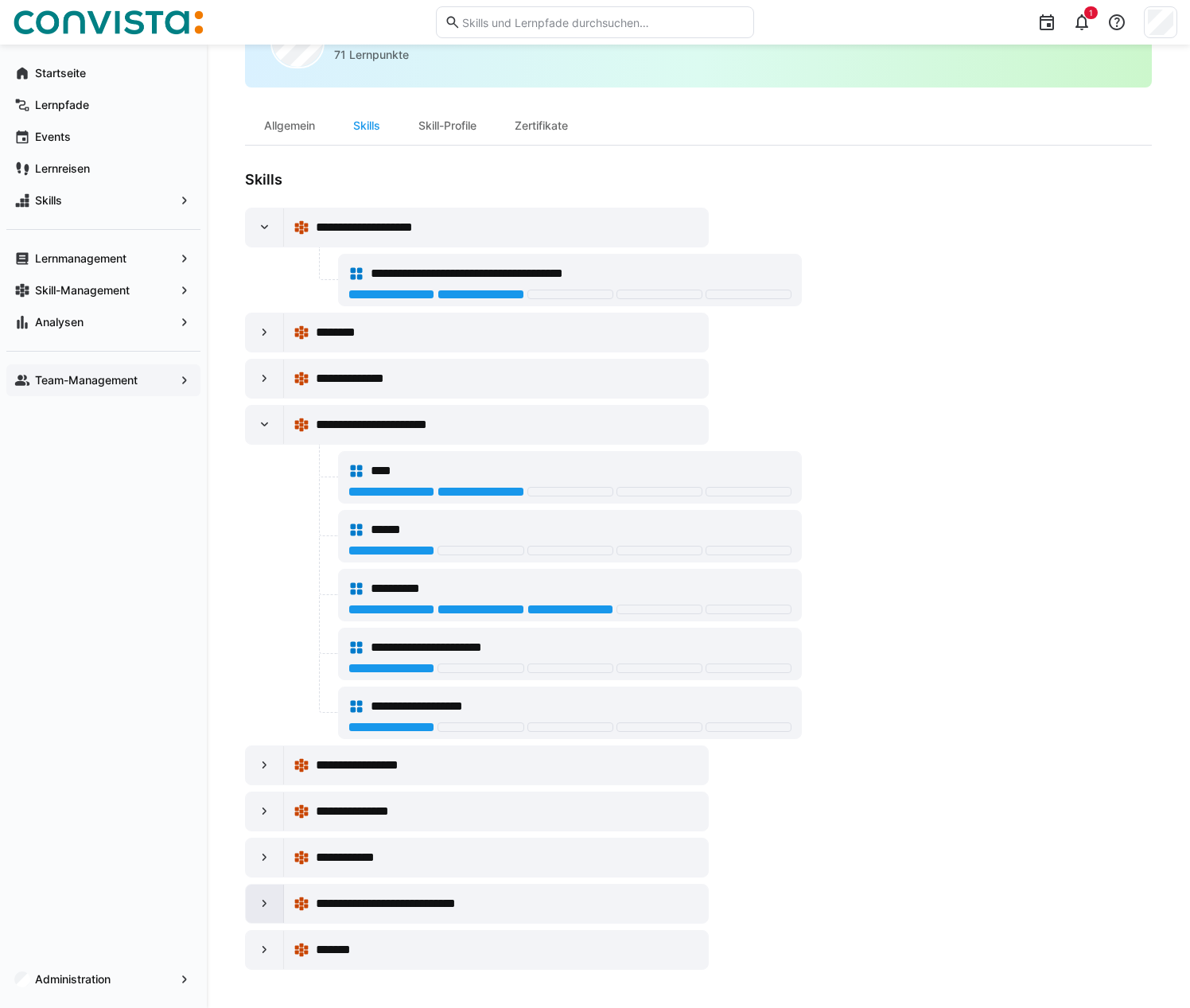
click at [264, 898] on eds-icon at bounding box center [265, 904] width 16 height 16
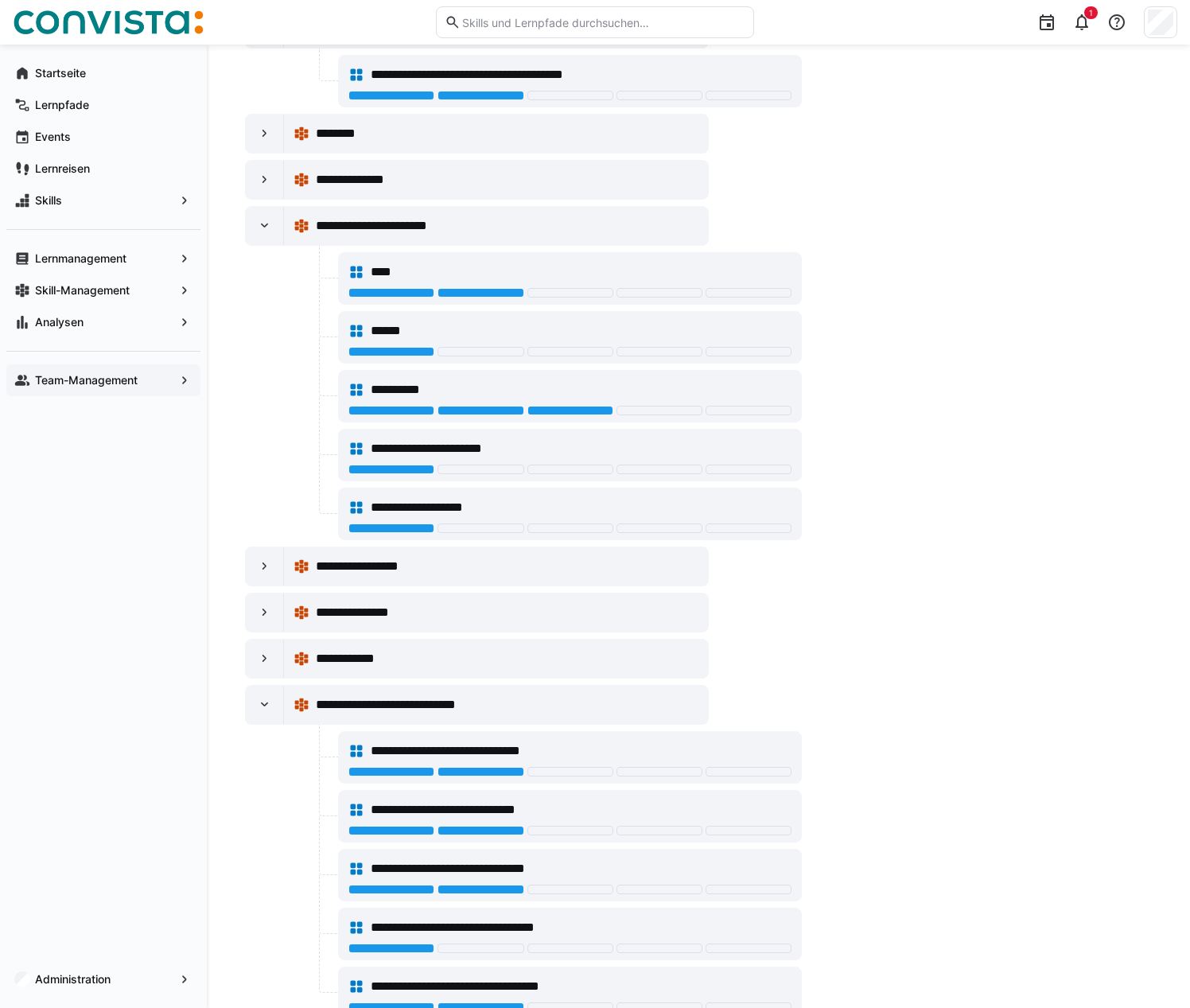
scroll to position [381, 0]
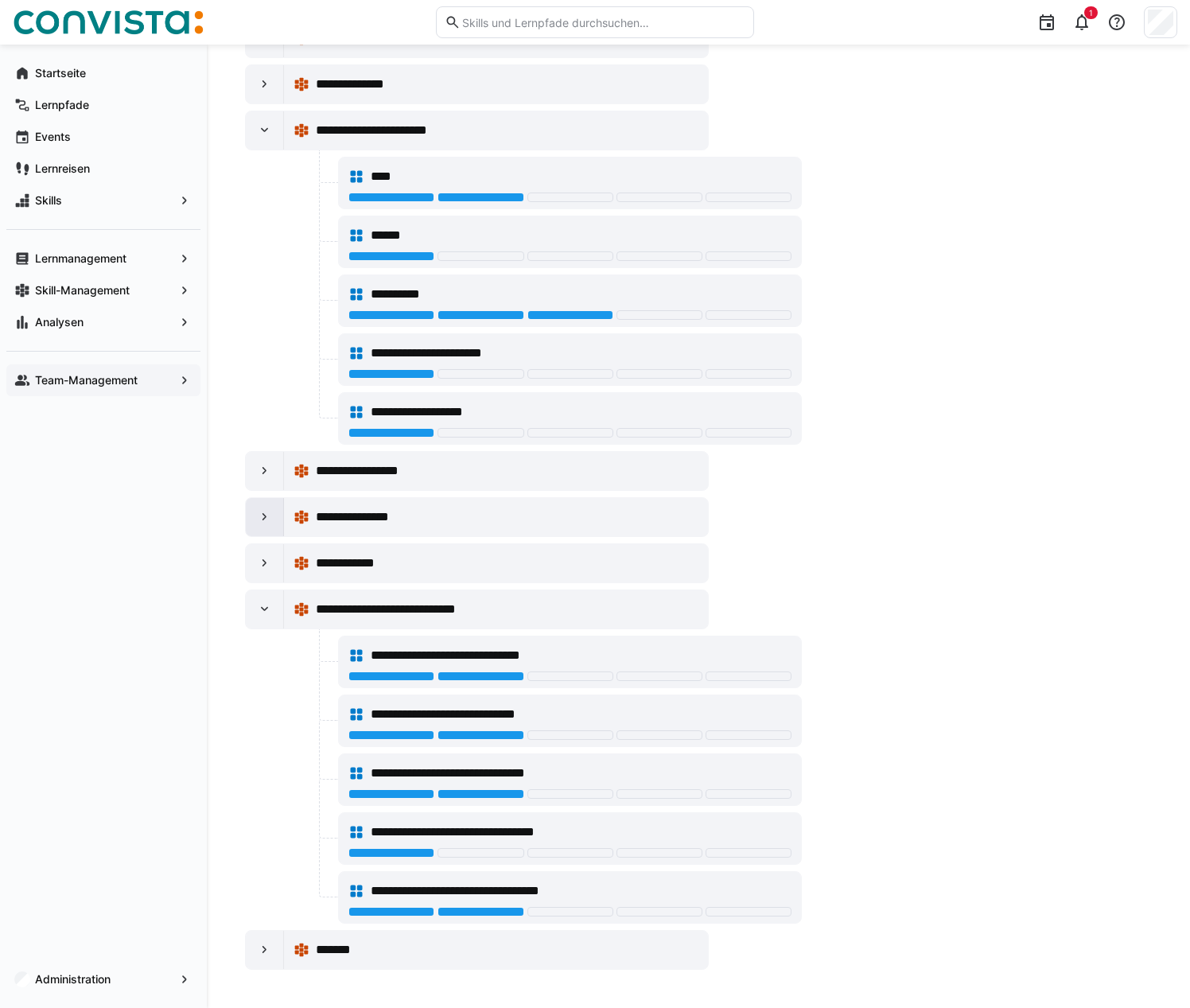
click at [252, 515] on div at bounding box center [265, 517] width 38 height 38
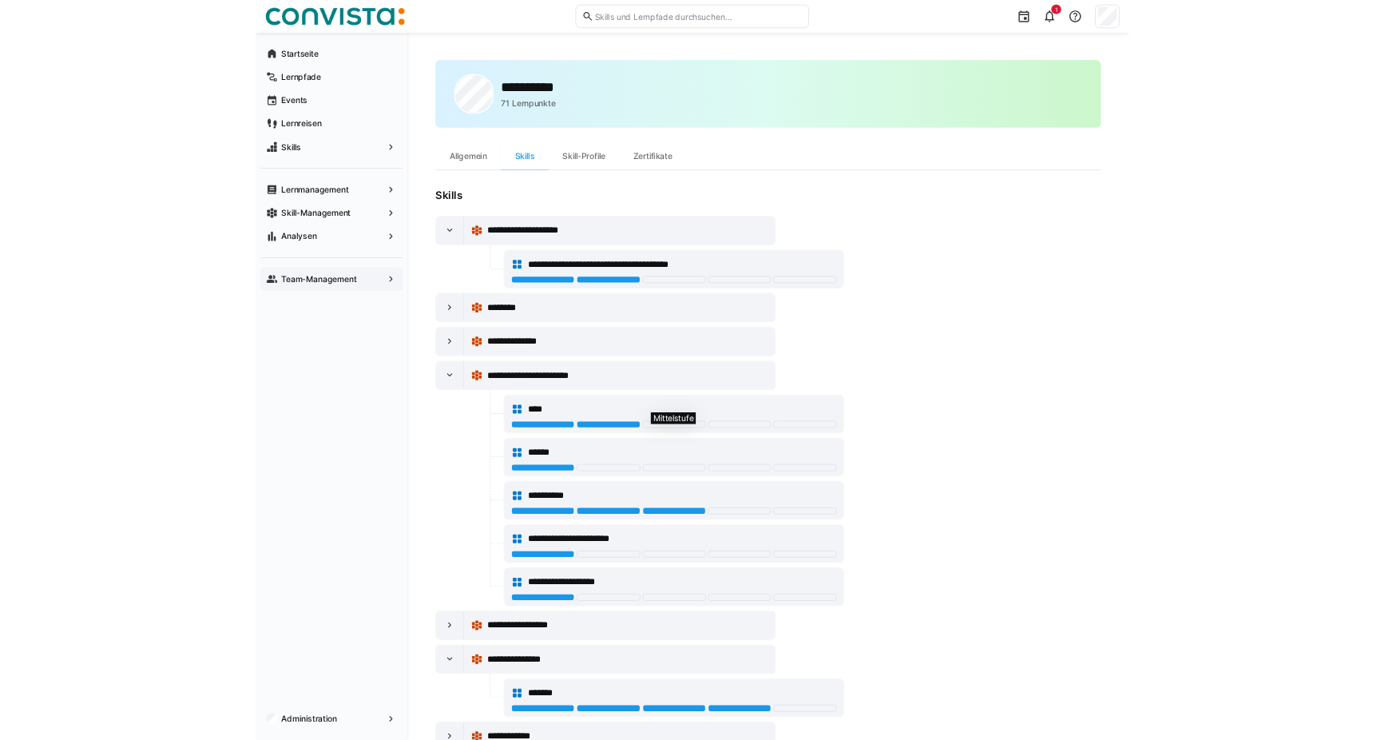
scroll to position [0, 0]
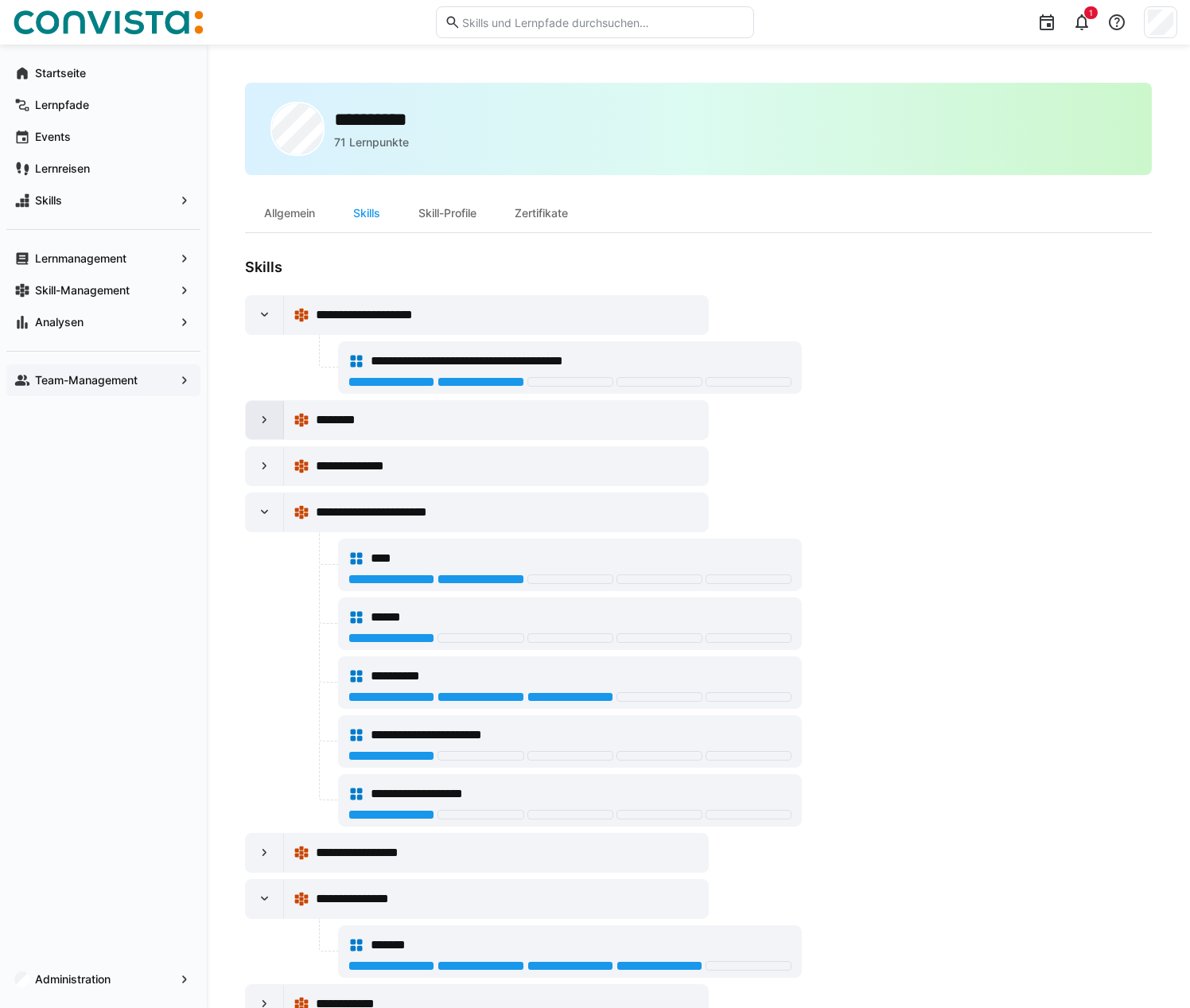
click at [270, 428] on div at bounding box center [265, 420] width 38 height 38
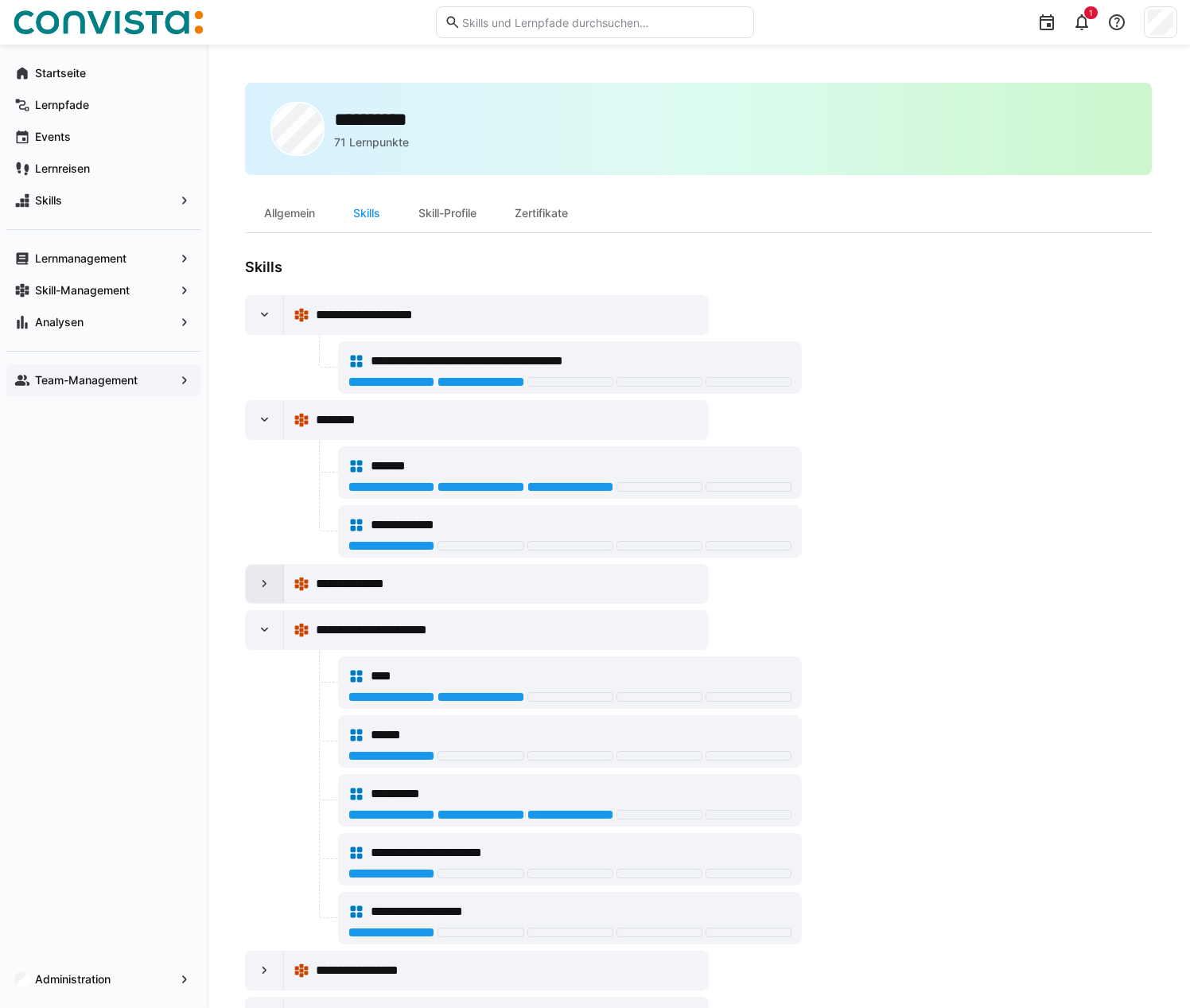
click at [276, 585] on div at bounding box center [265, 584] width 38 height 38
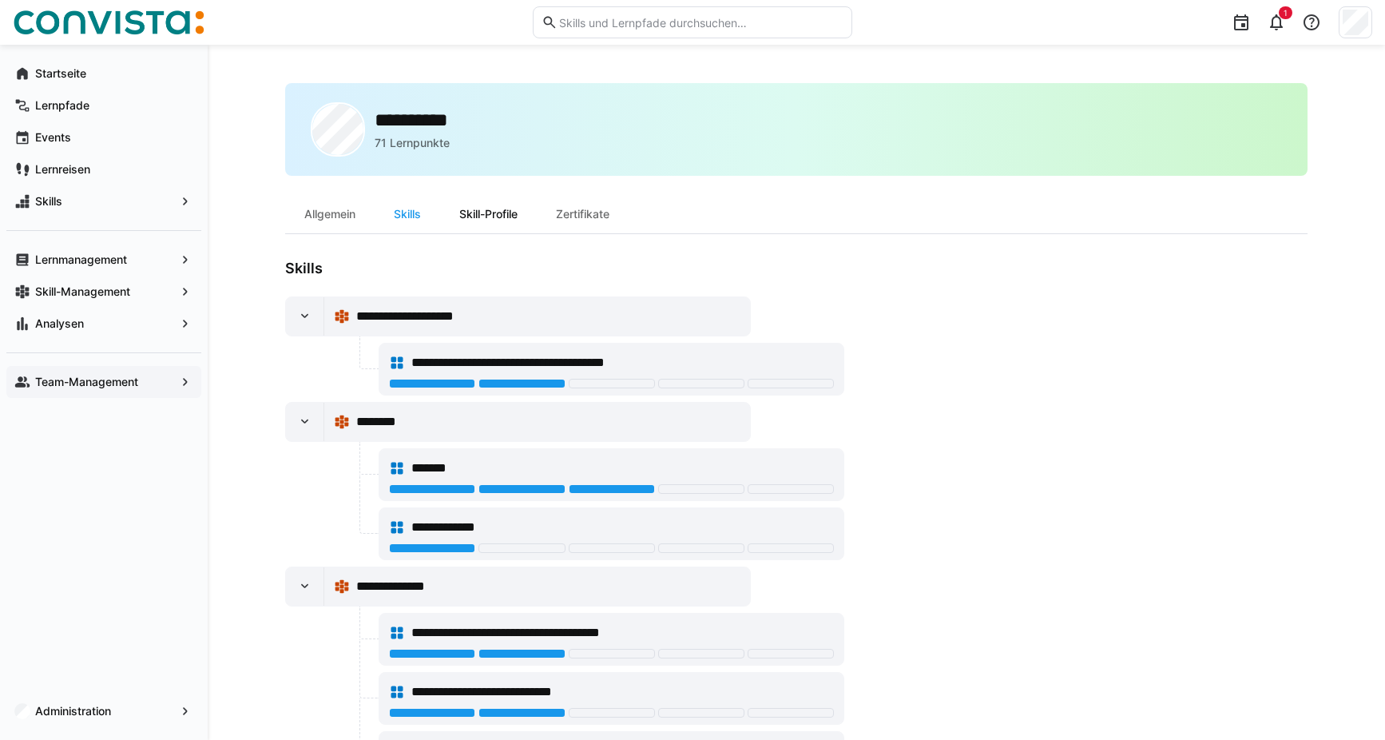
click at [468, 217] on div "Skill-Profile" at bounding box center [488, 214] width 97 height 38
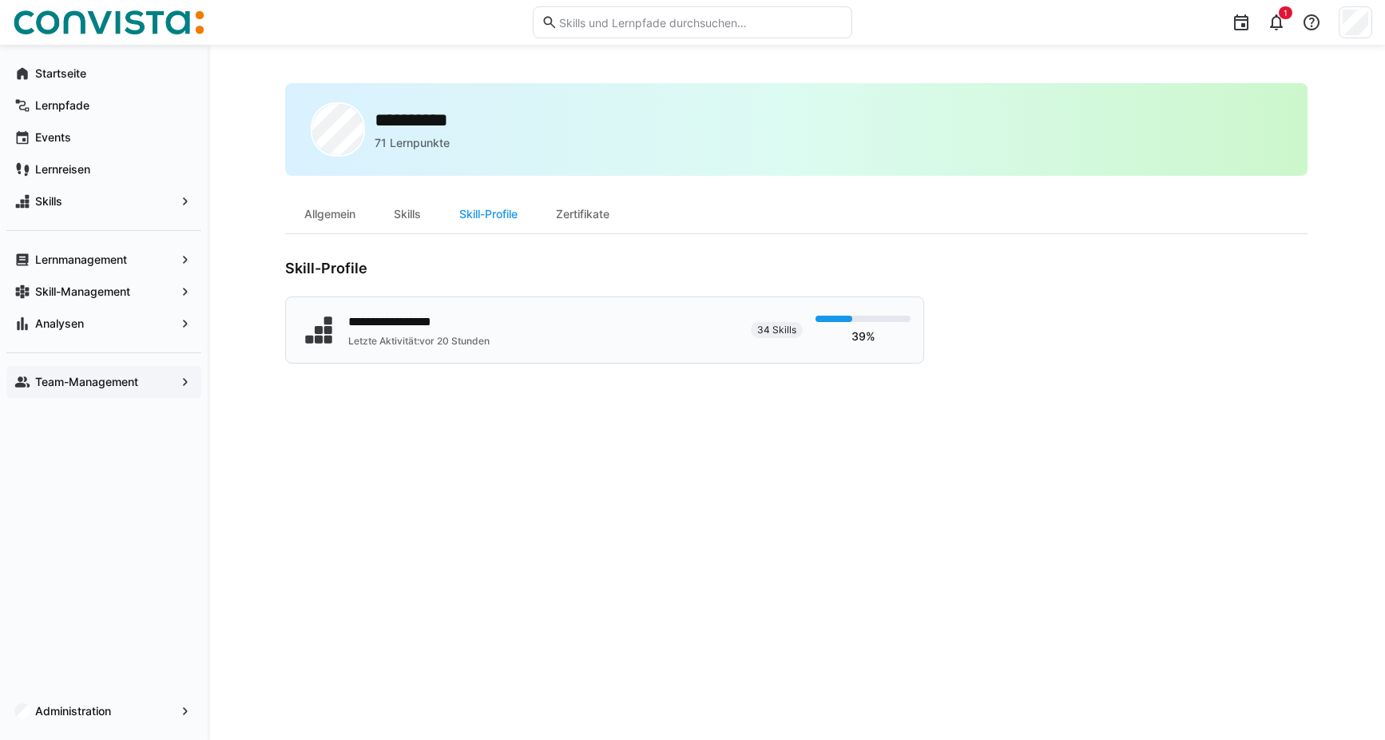
click at [844, 339] on div "39%" at bounding box center [863, 330] width 95 height 29
click at [477, 328] on div "**********" at bounding box center [420, 321] width 145 height 19
click at [405, 220] on div "Skills" at bounding box center [408, 214] width 66 height 38
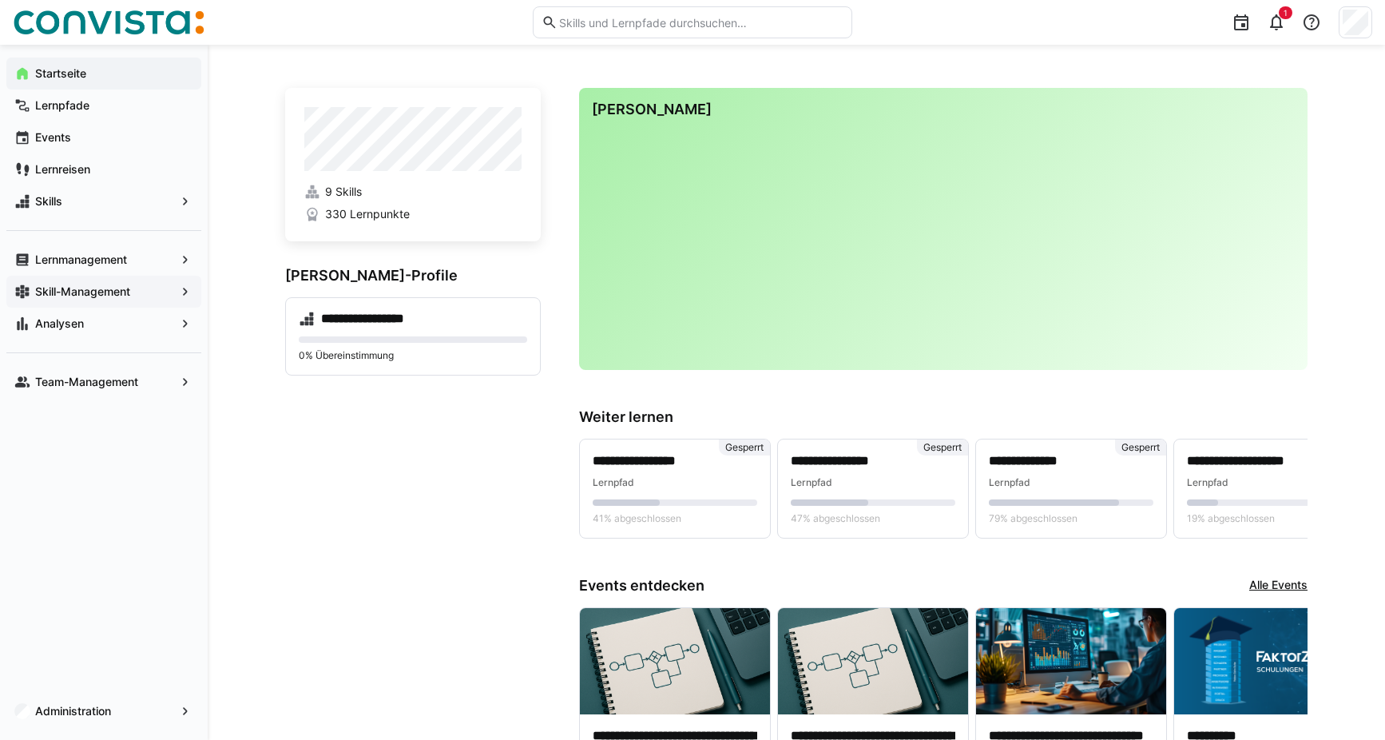
click at [0, 0] on app-navigation-label "Skill-Management" at bounding box center [0, 0] width 0 height 0
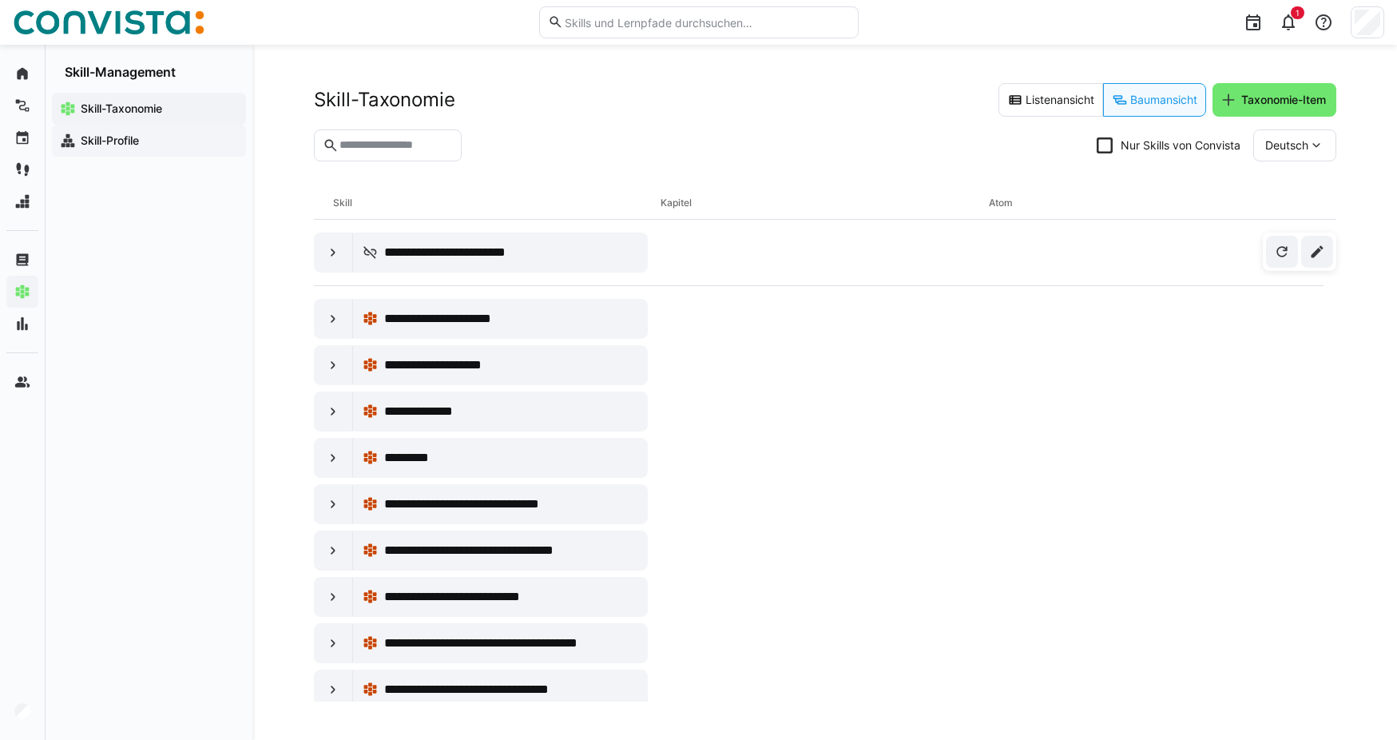
click at [135, 149] on div "Skill-Profile" at bounding box center [149, 141] width 194 height 32
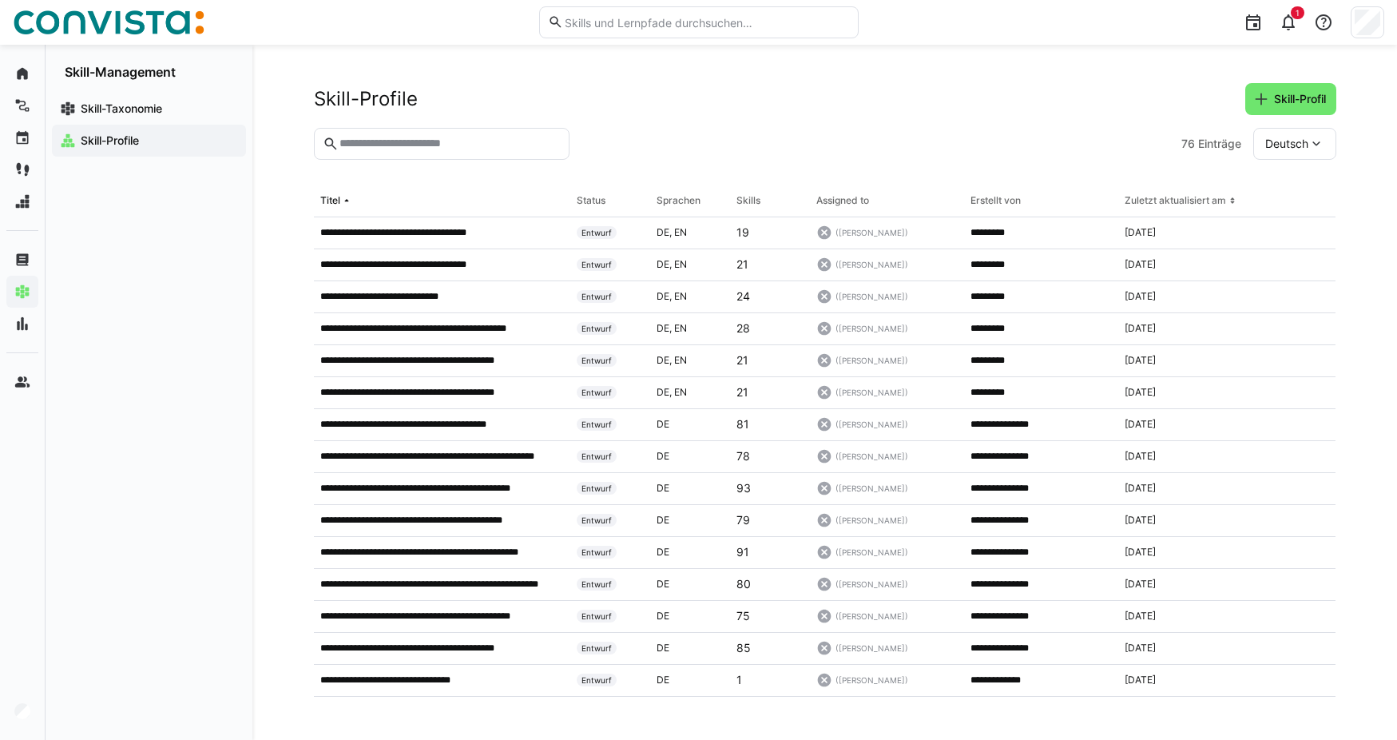
click at [389, 145] on input "text" at bounding box center [449, 144] width 222 height 14
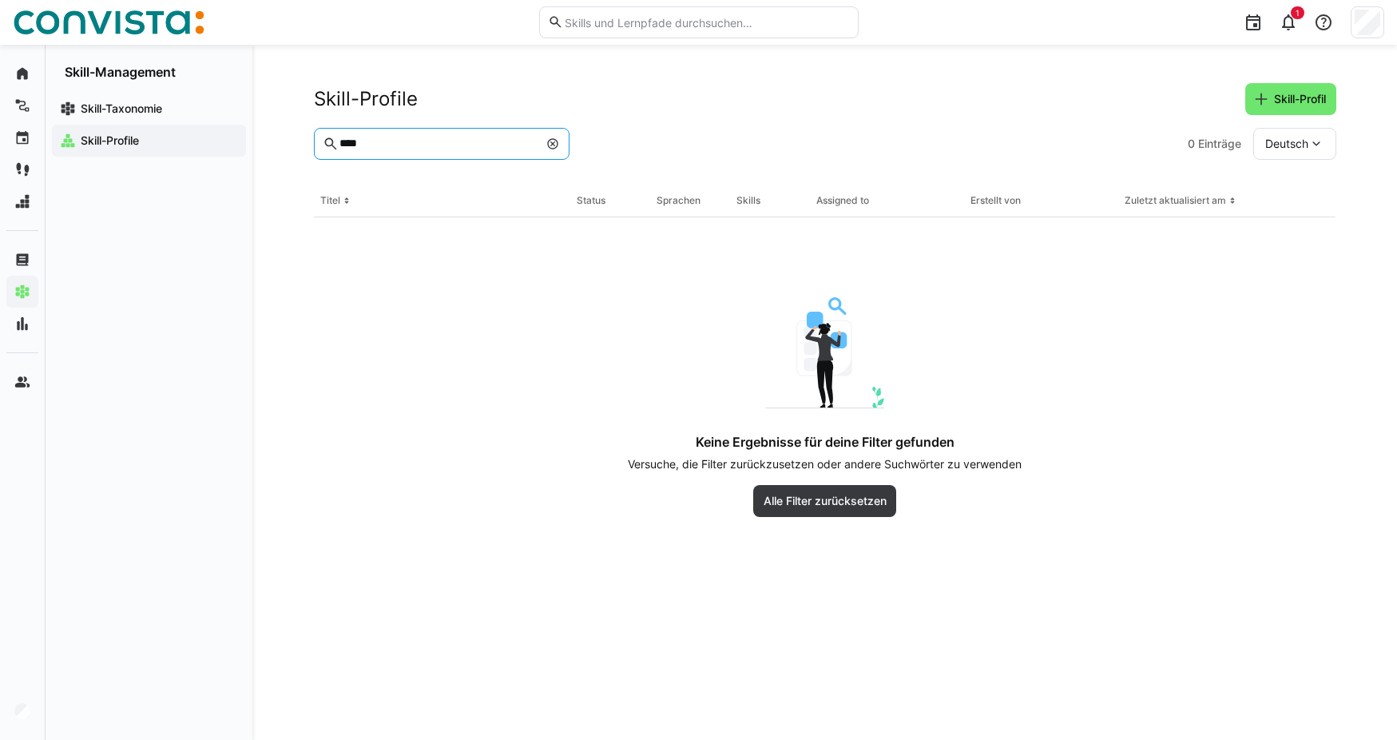
type input "*****"
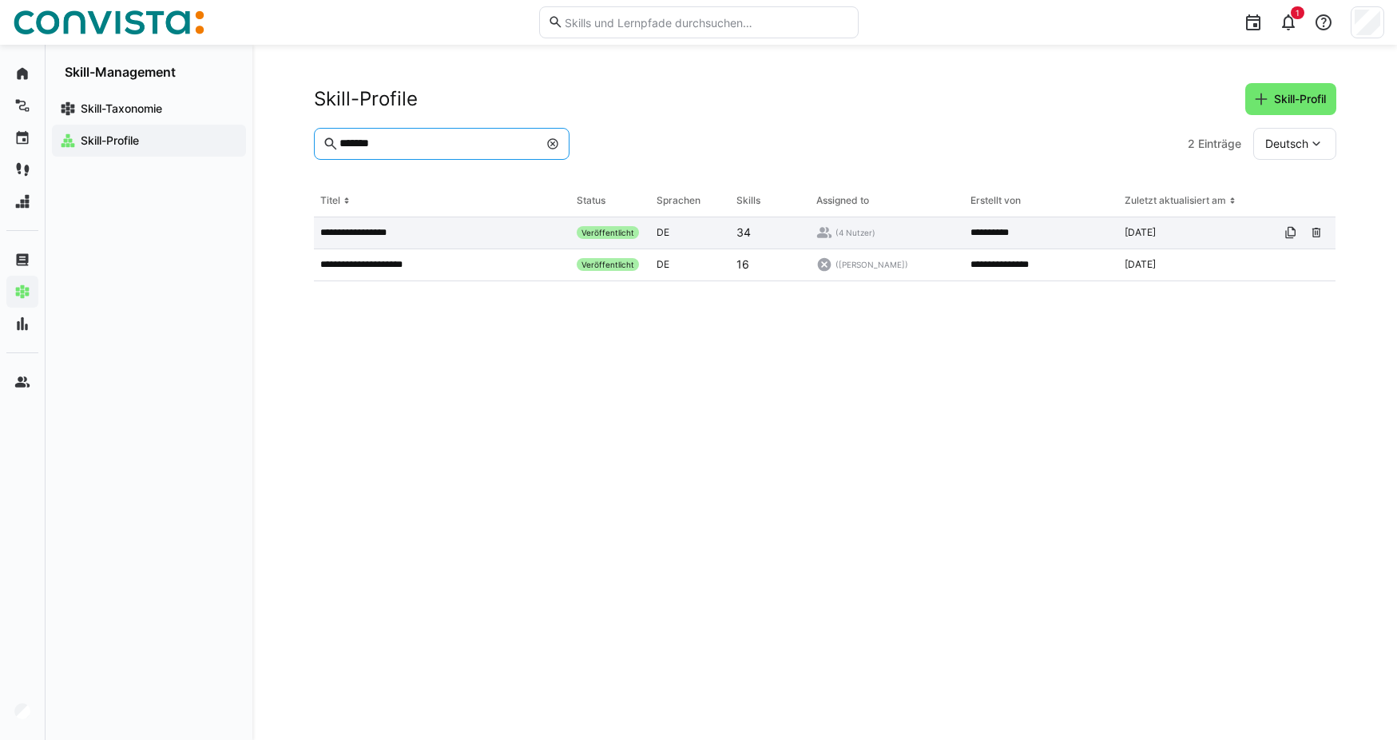
type input "*******"
click at [398, 231] on p "**********" at bounding box center [366, 232] width 93 height 13
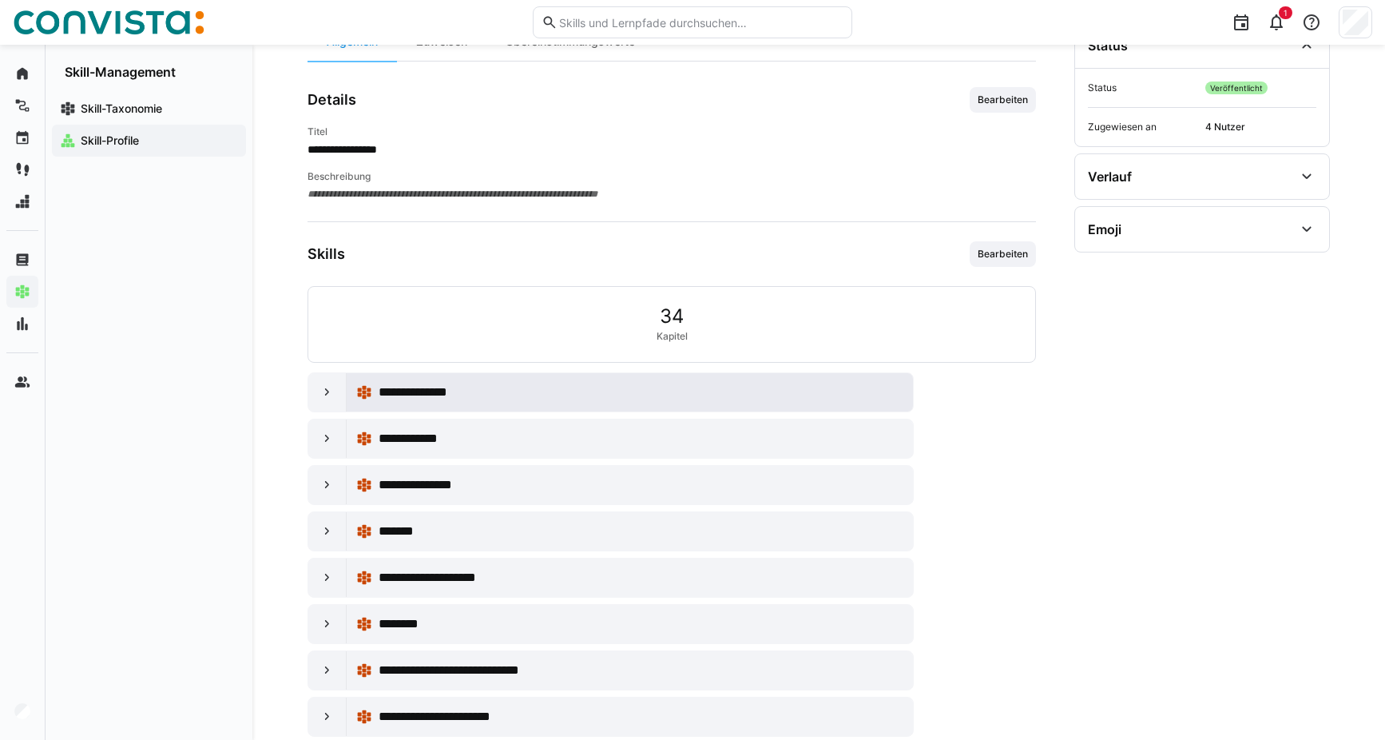
scroll to position [211, 0]
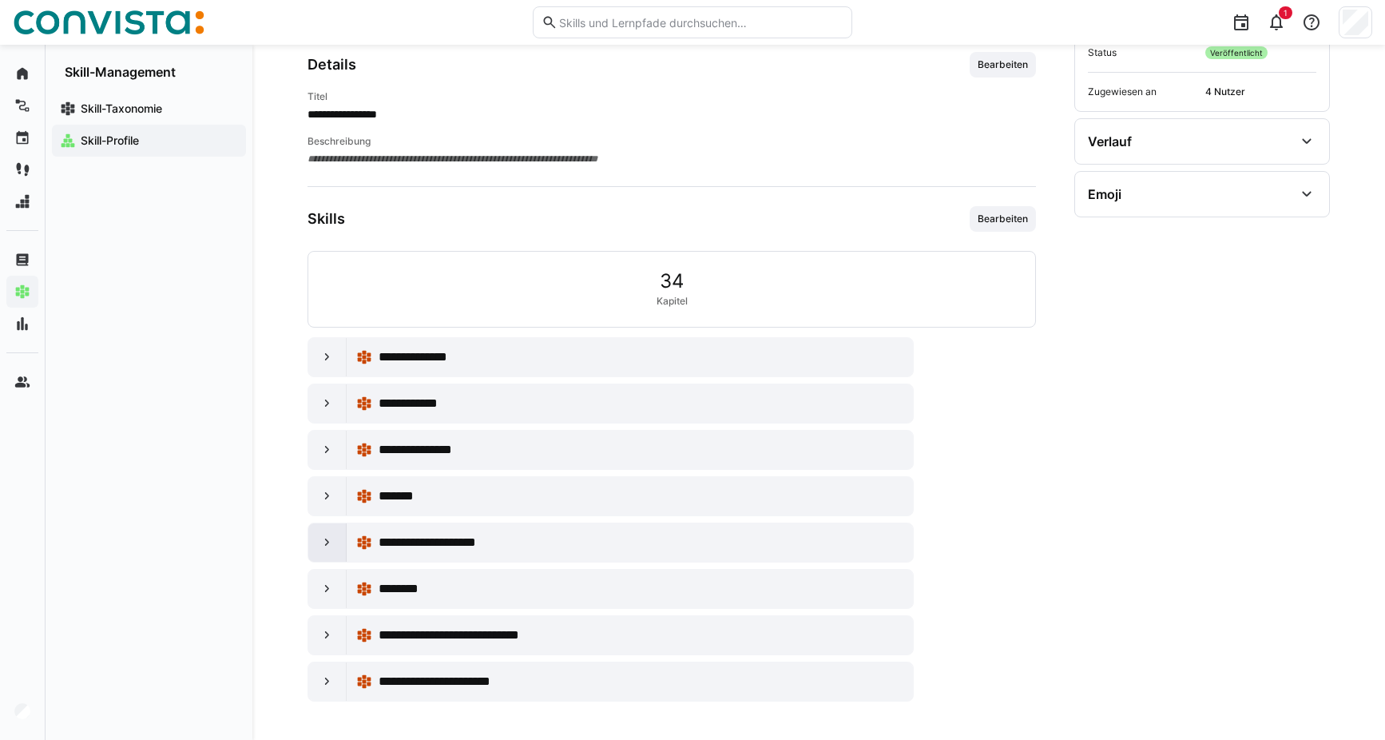
click at [334, 542] on eds-icon at bounding box center [328, 542] width 16 height 16
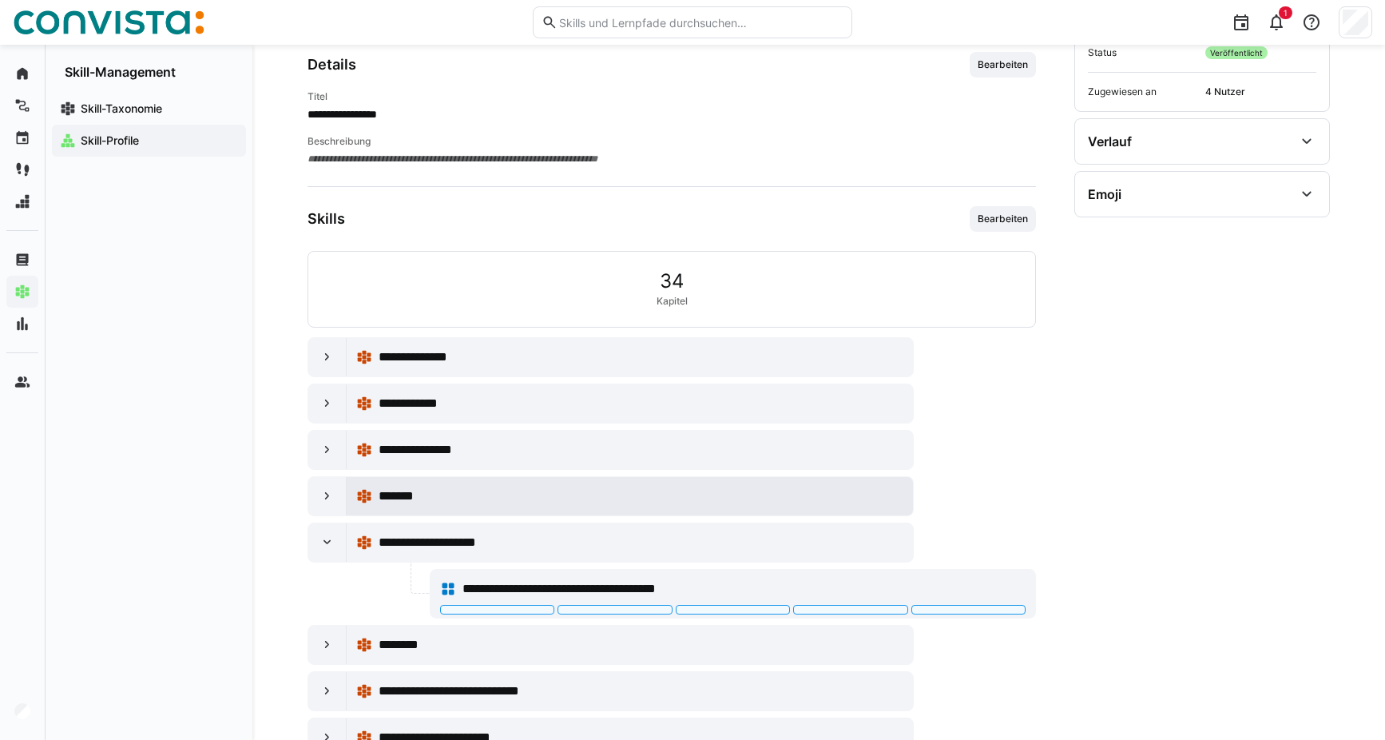
scroll to position [267, 0]
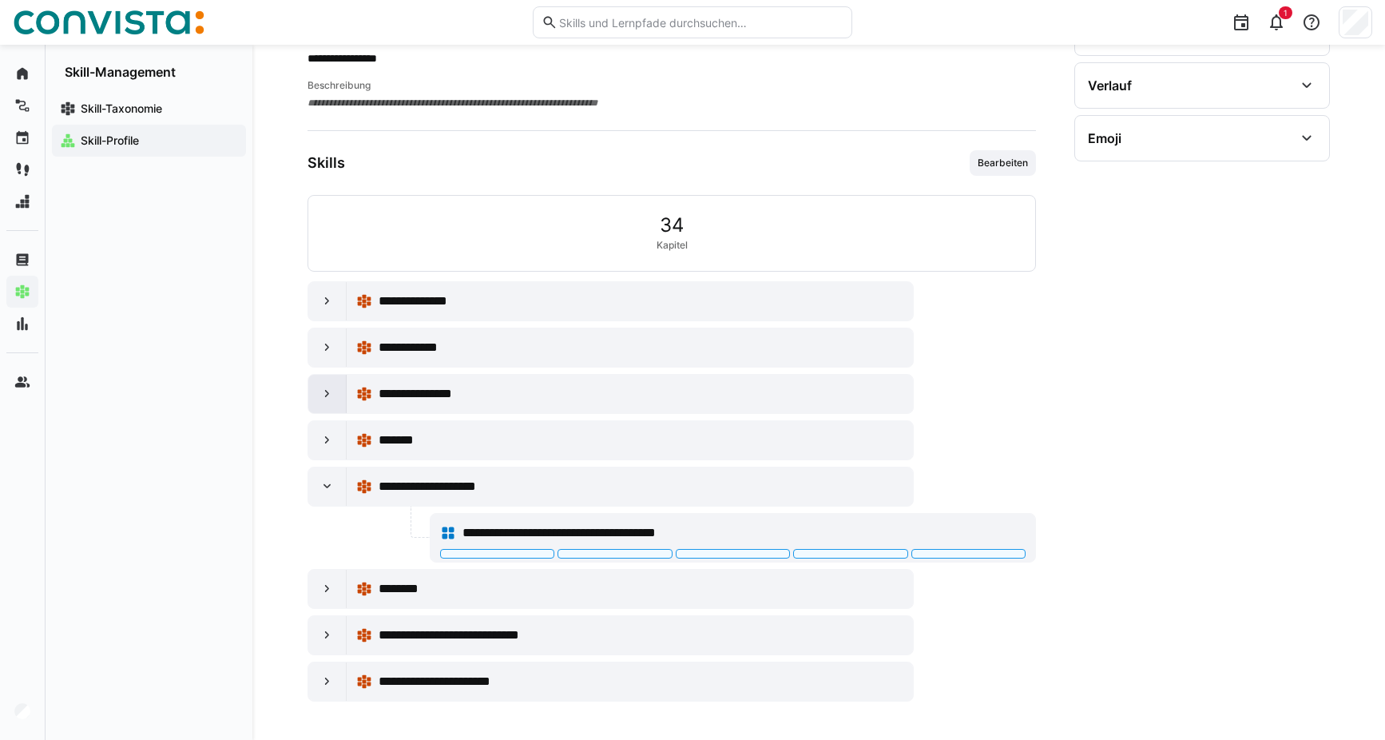
click at [320, 389] on eds-icon at bounding box center [328, 394] width 16 height 16
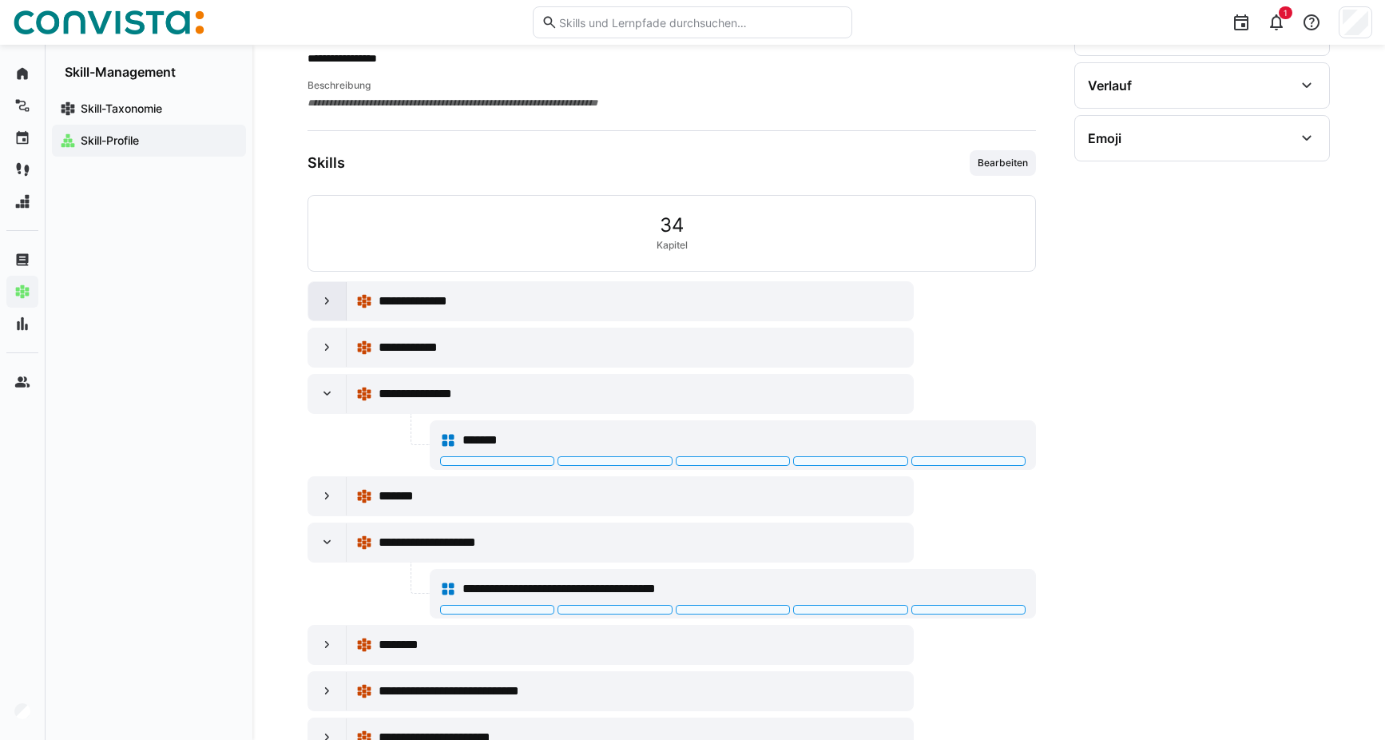
click at [317, 303] on div at bounding box center [327, 301] width 38 height 38
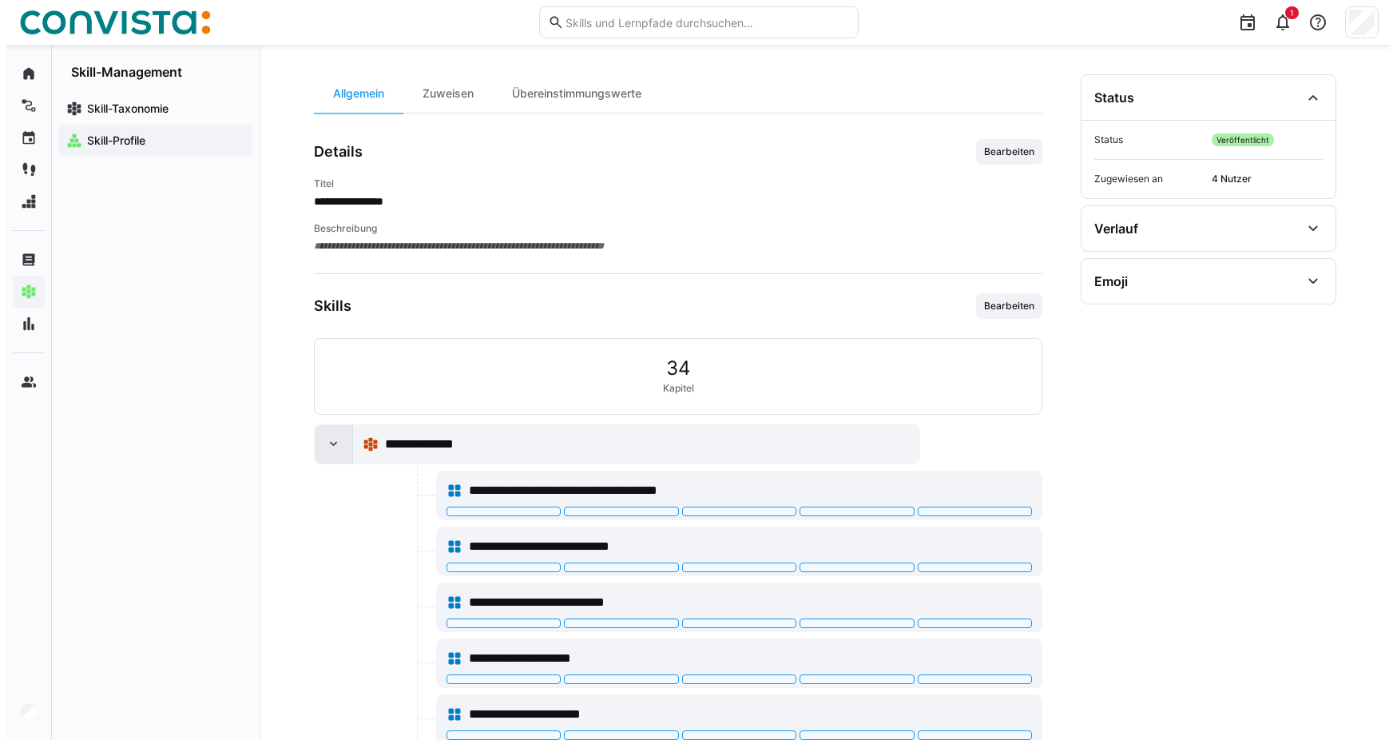
scroll to position [0, 0]
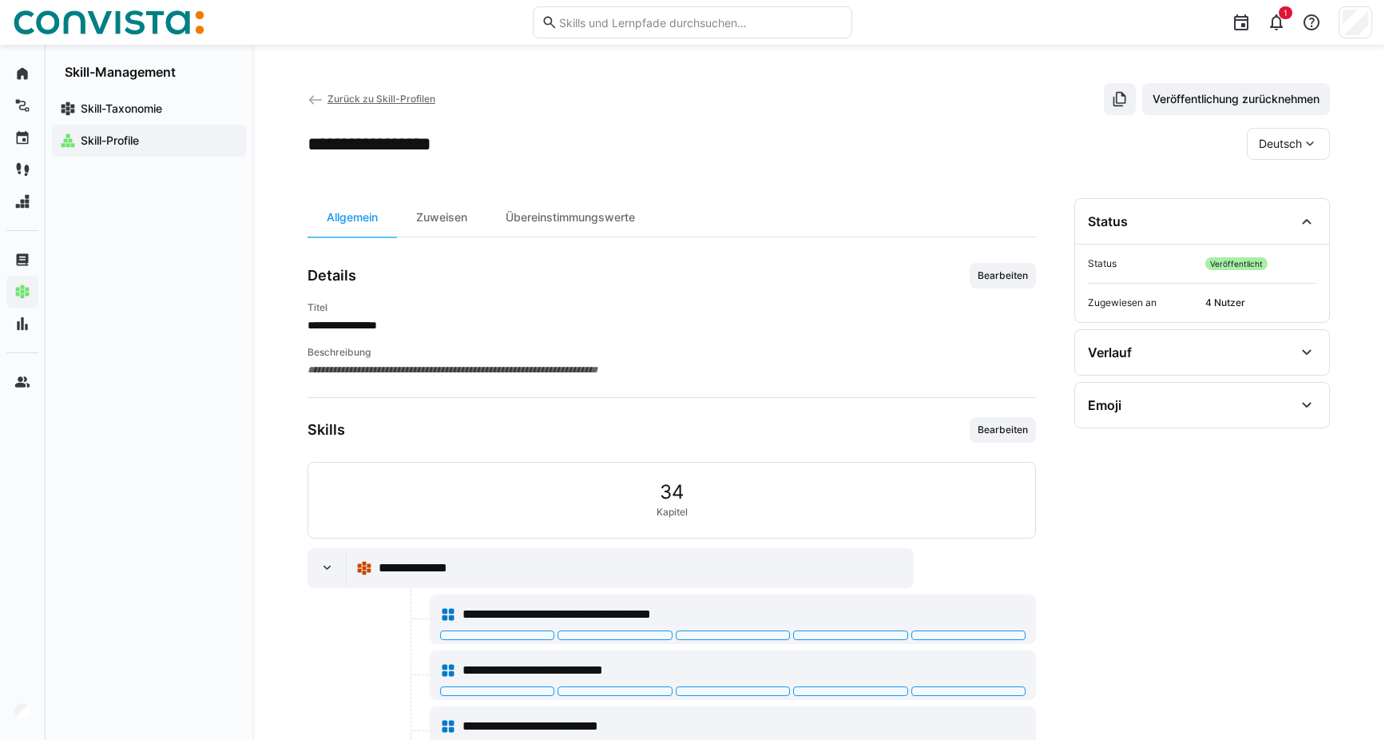
click at [348, 97] on span "Zurück zu Skill-Profilen" at bounding box center [382, 99] width 108 height 12
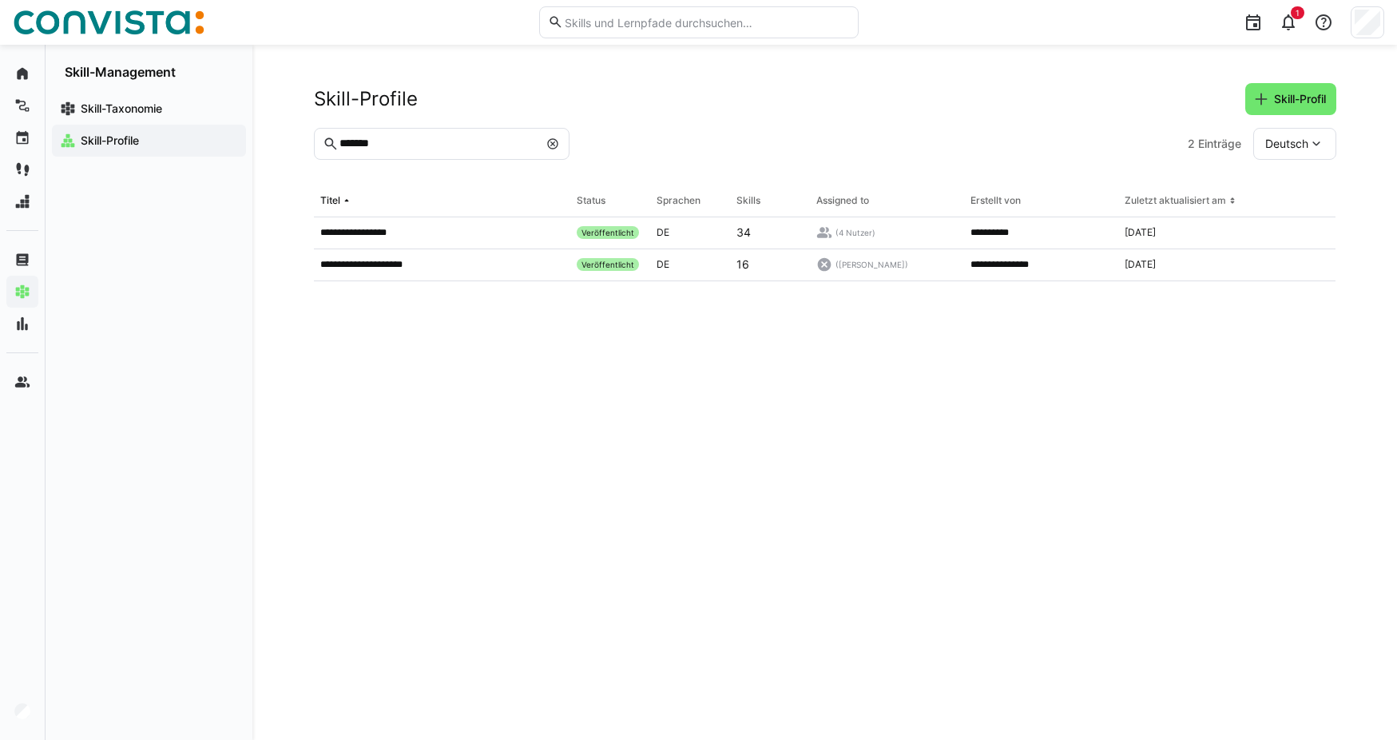
click at [552, 143] on eds-icon at bounding box center [552, 143] width 13 height 13
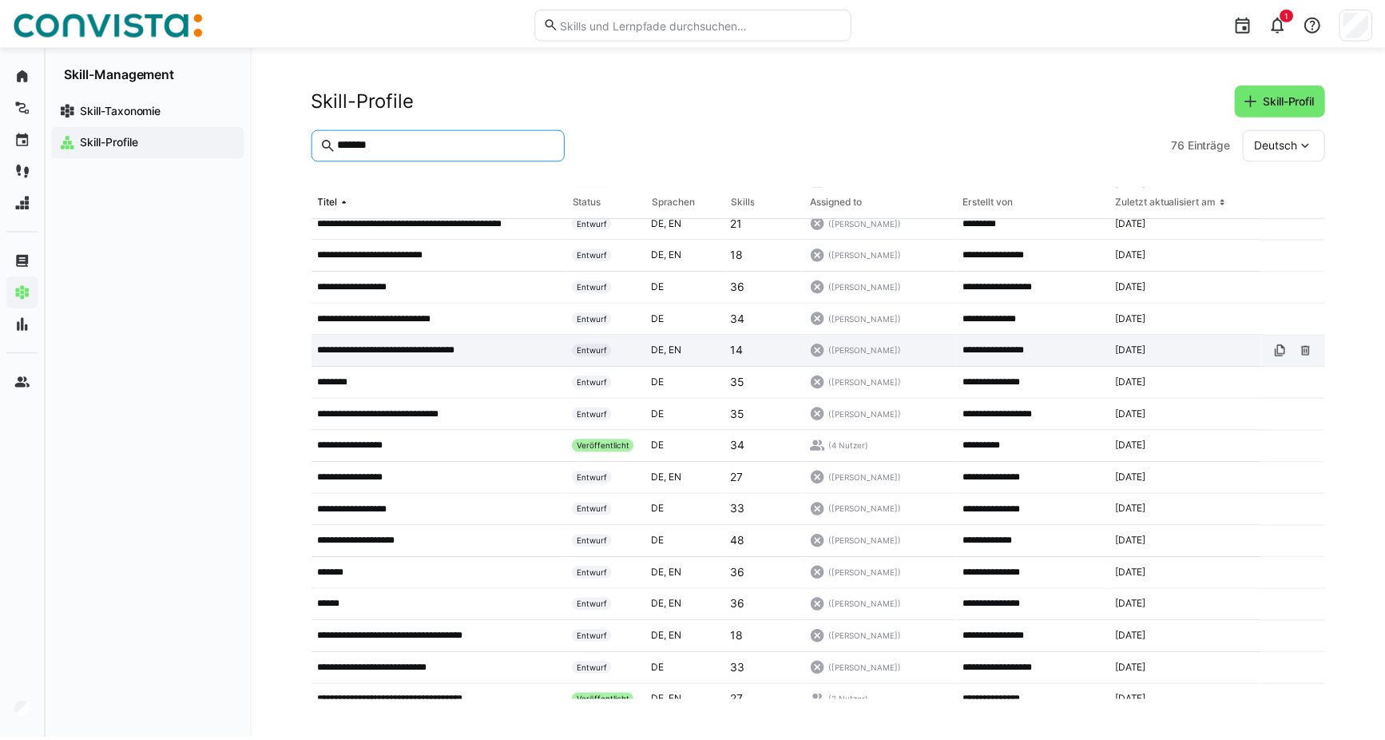
scroll to position [1198, 0]
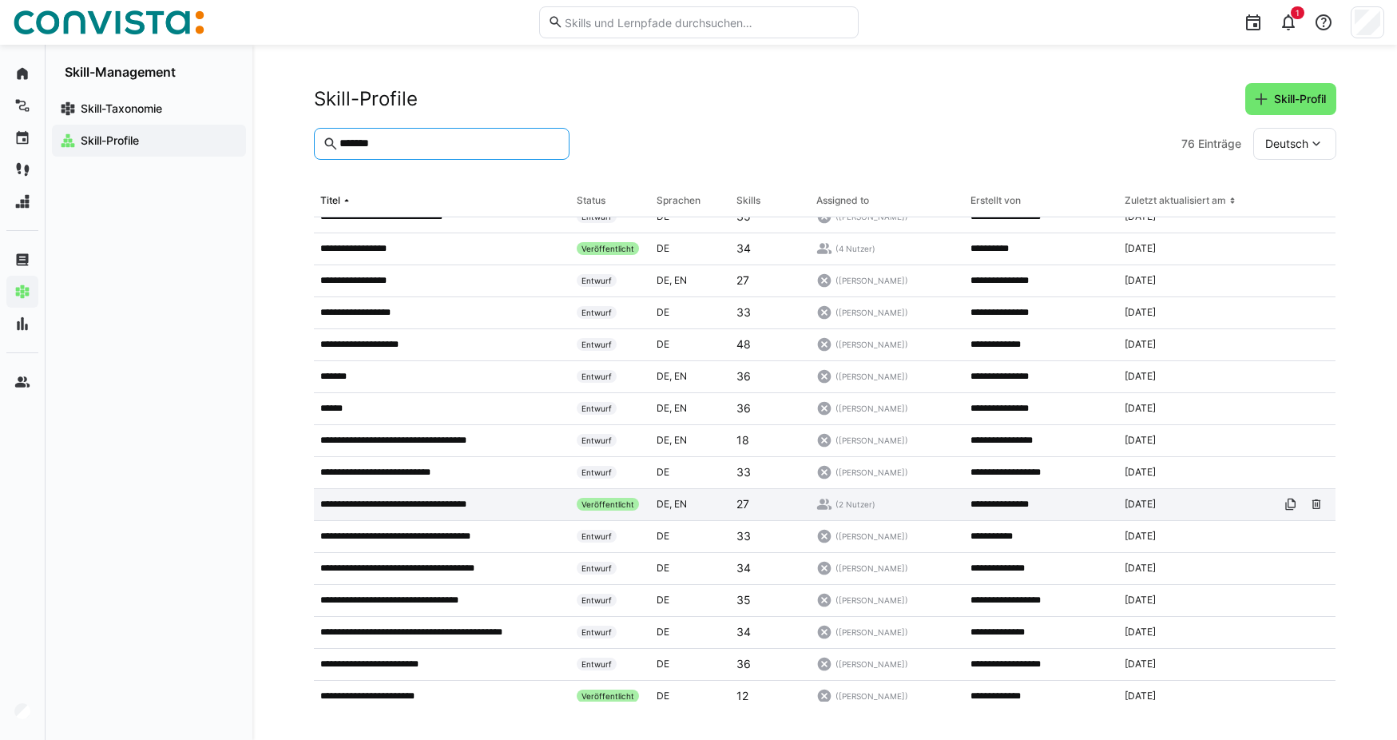
click at [448, 503] on p "**********" at bounding box center [414, 504] width 188 height 13
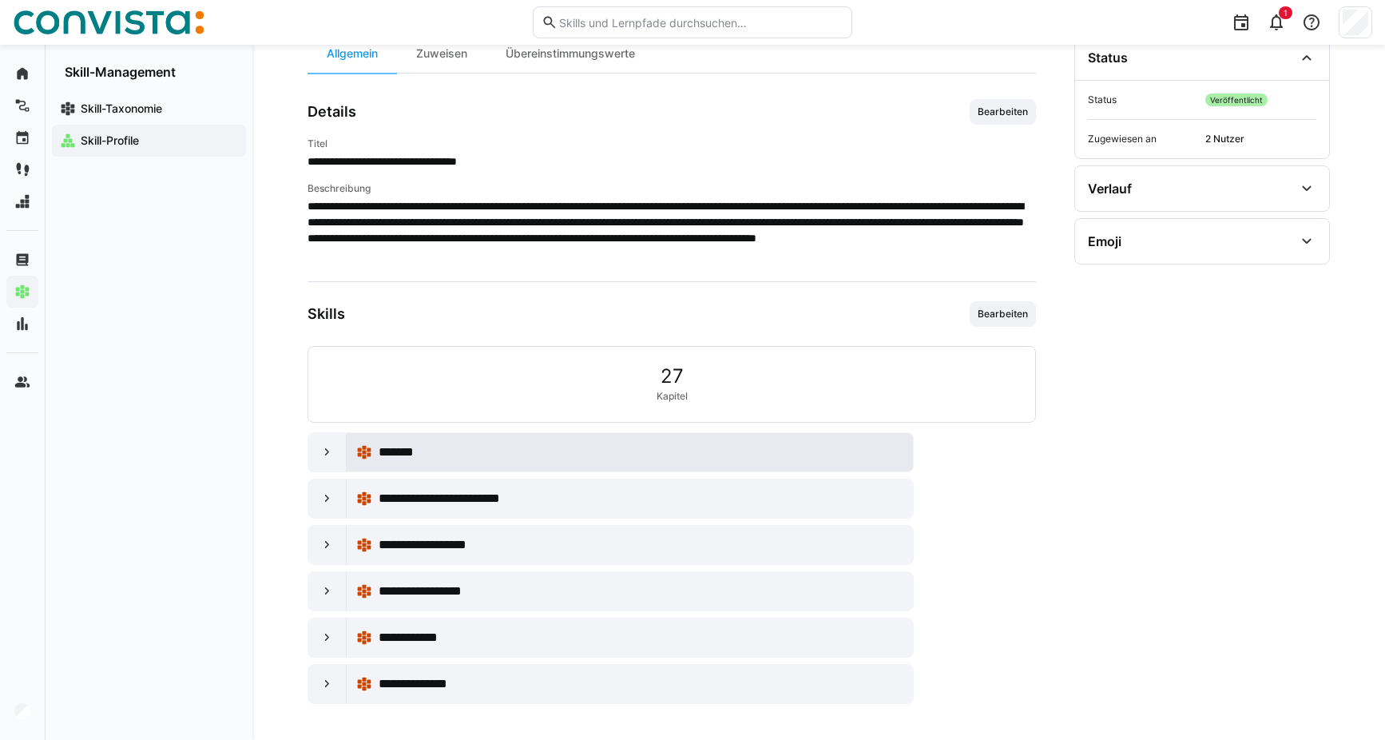
scroll to position [166, 0]
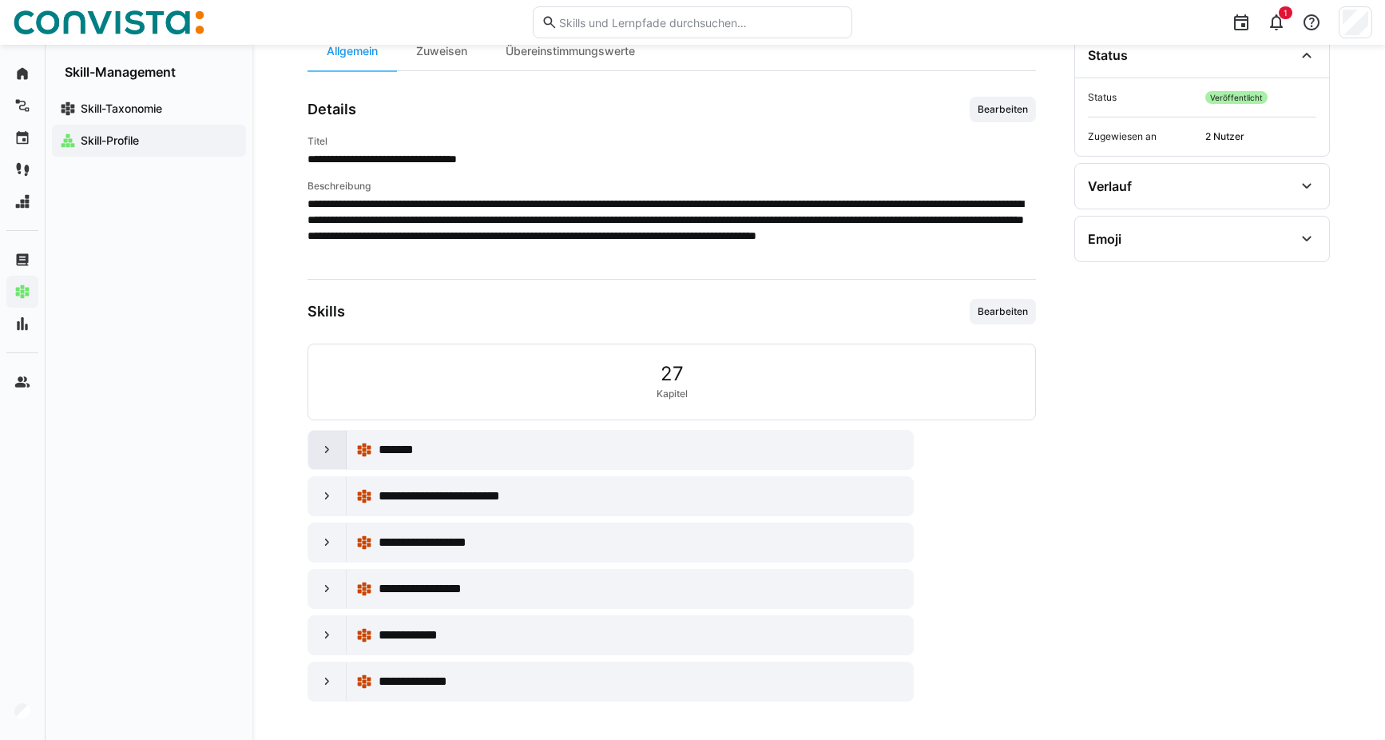
click at [334, 449] on eds-icon at bounding box center [328, 450] width 16 height 16
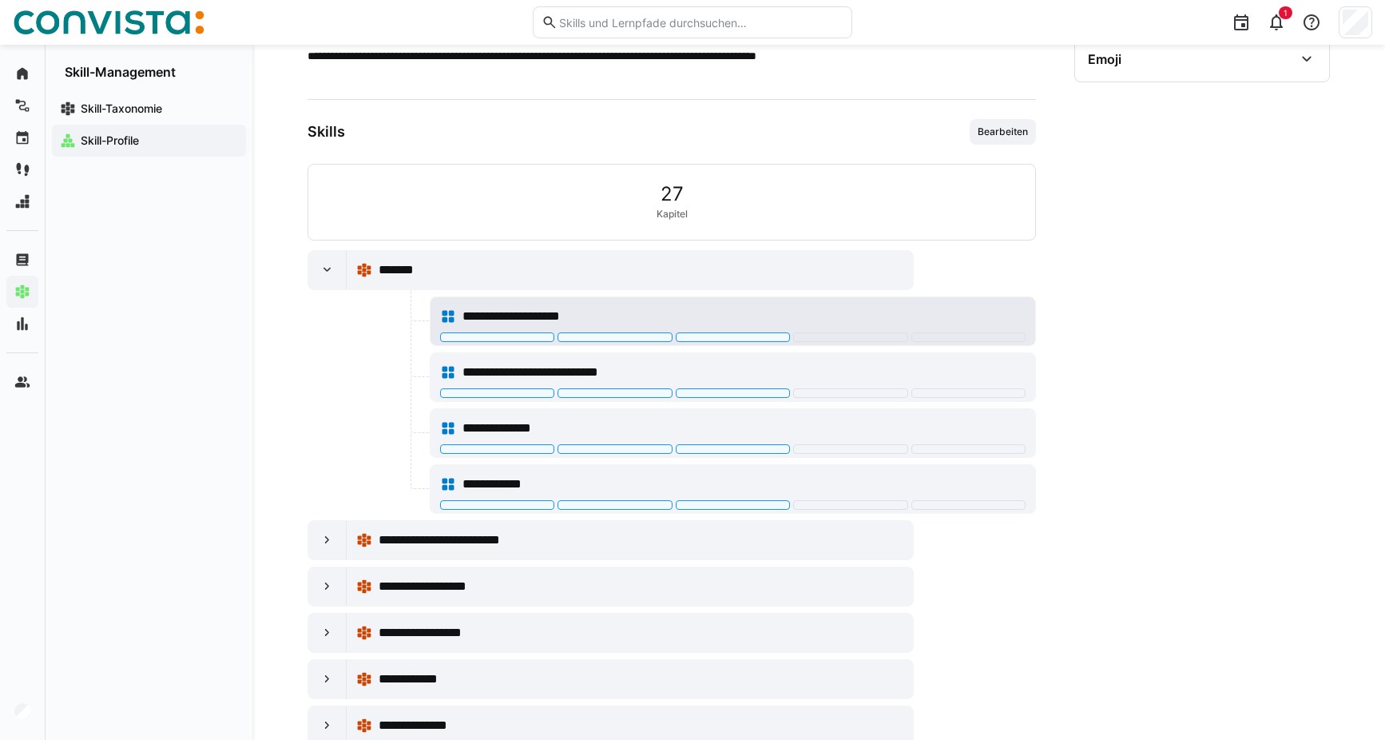
scroll to position [310, 0]
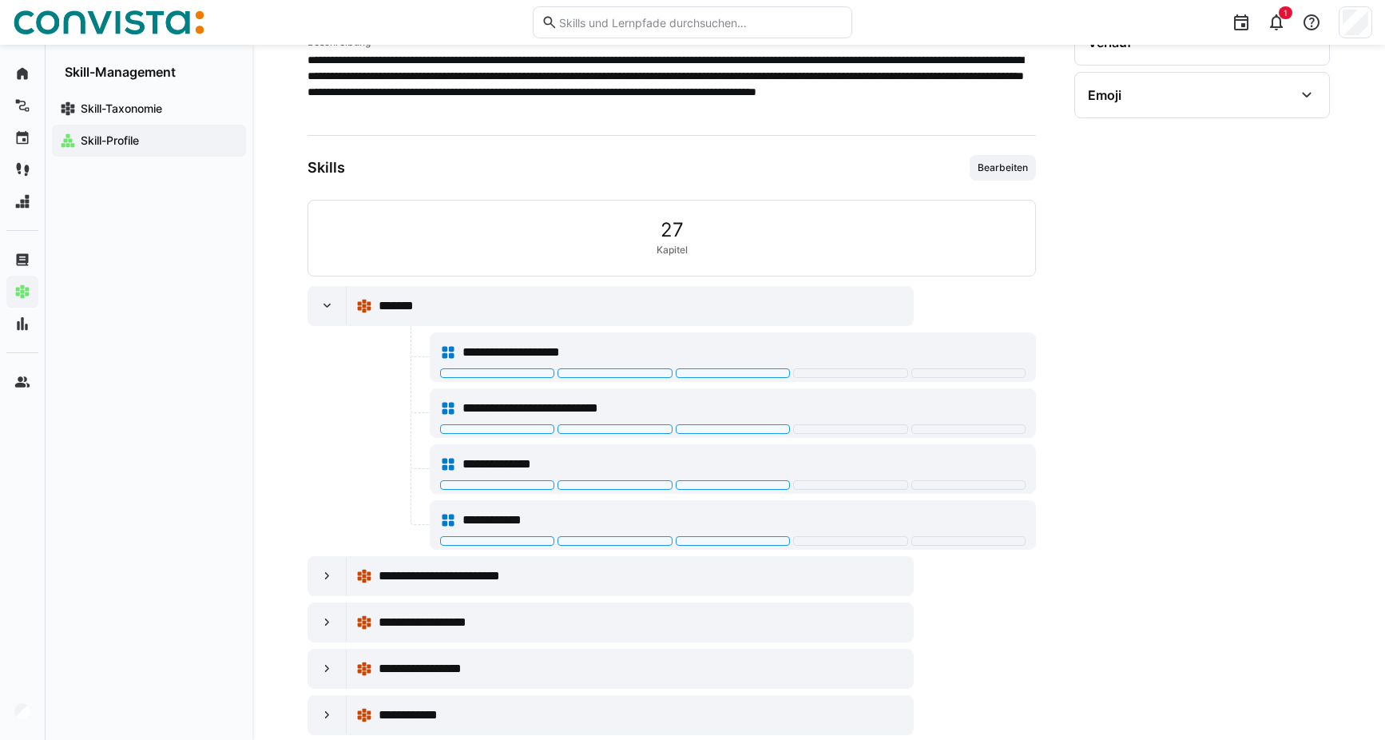
click at [995, 149] on app-skill-profile-details-general "**********" at bounding box center [672, 367] width 729 height 828
click at [995, 156] on span "Bearbeiten" at bounding box center [1003, 168] width 66 height 26
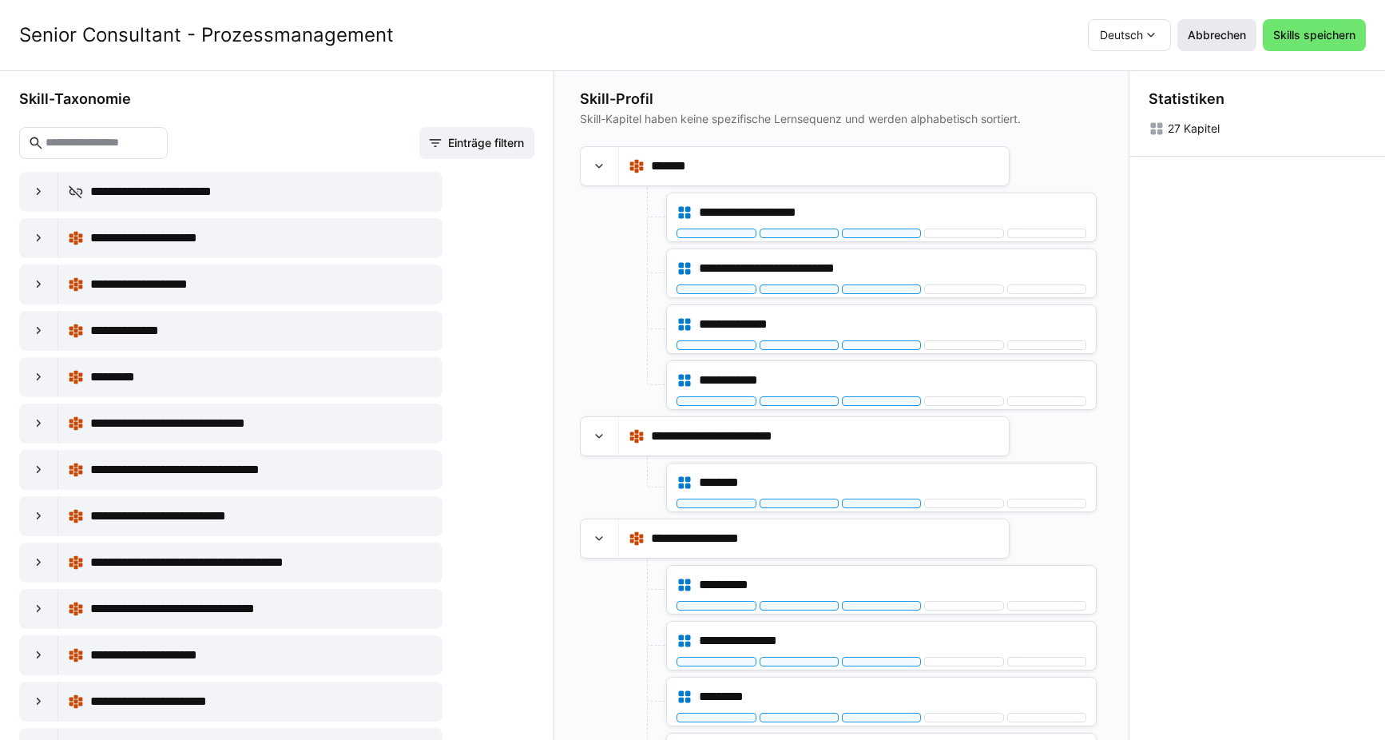
click at [1206, 39] on span "Abbrechen" at bounding box center [1217, 35] width 63 height 16
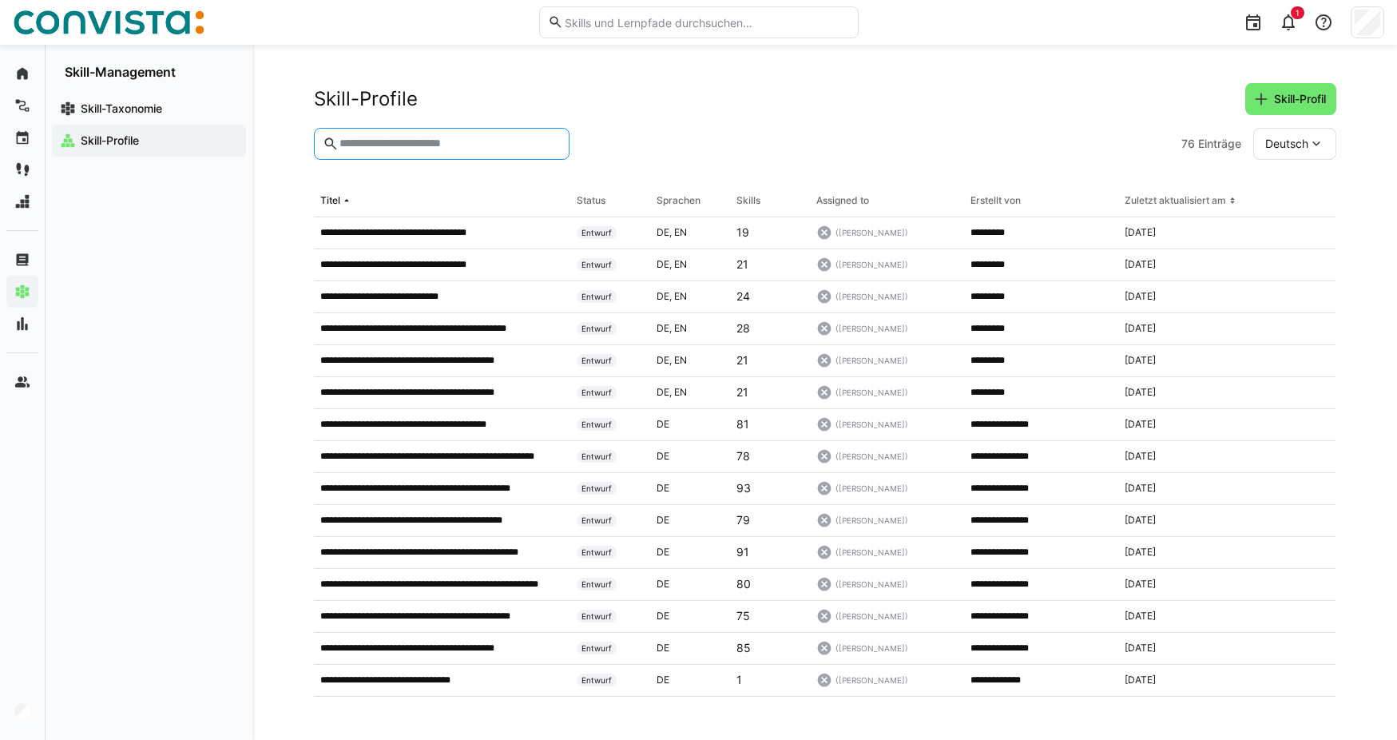
click at [422, 144] on input "text" at bounding box center [449, 144] width 222 height 14
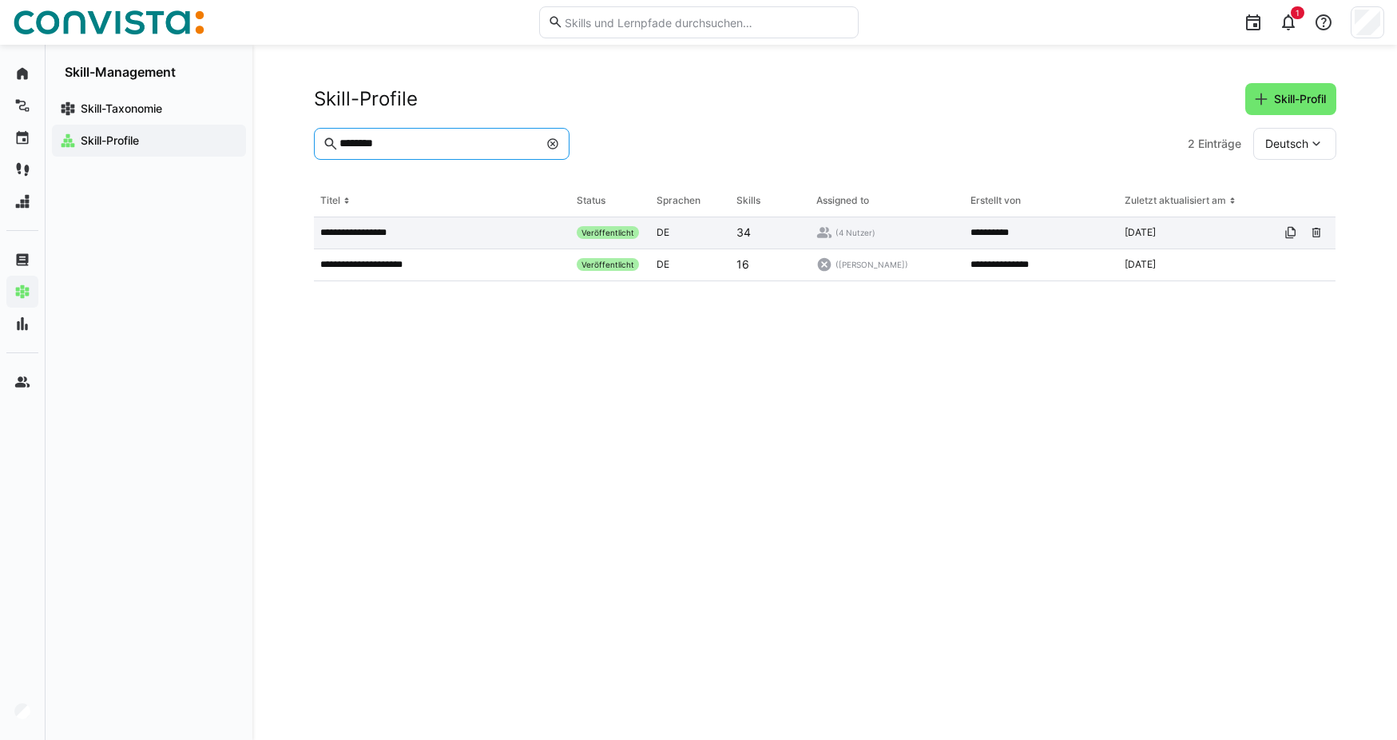
type input "********"
click at [402, 243] on div "**********" at bounding box center [442, 233] width 257 height 32
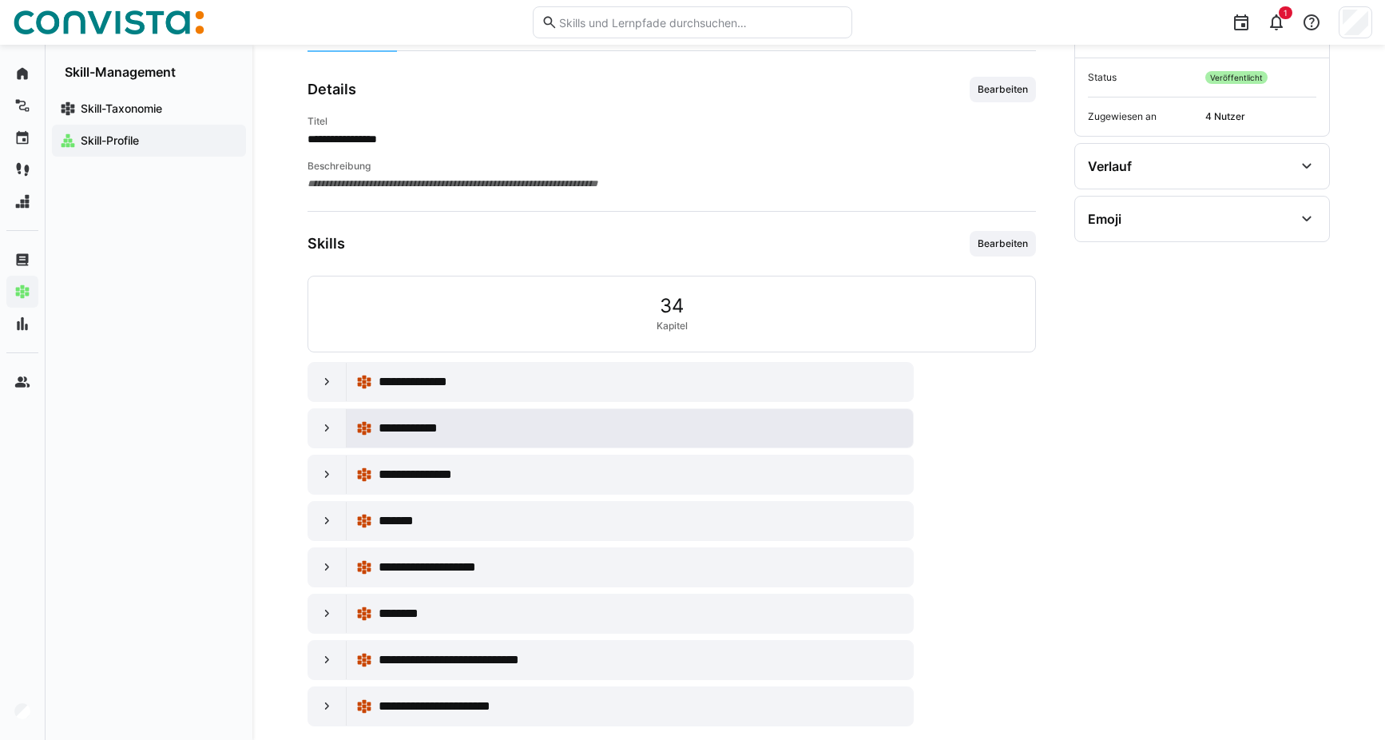
scroll to position [211, 0]
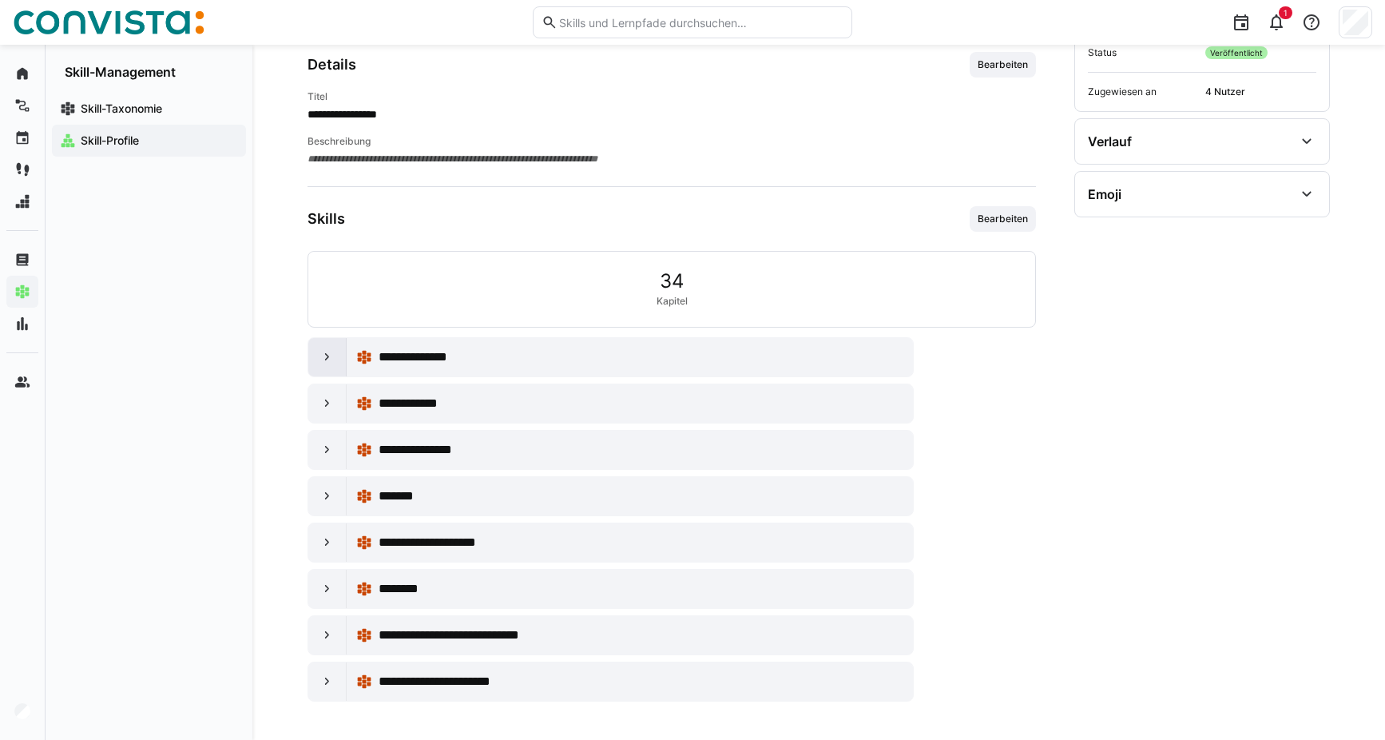
click at [328, 352] on eds-icon at bounding box center [328, 357] width 16 height 16
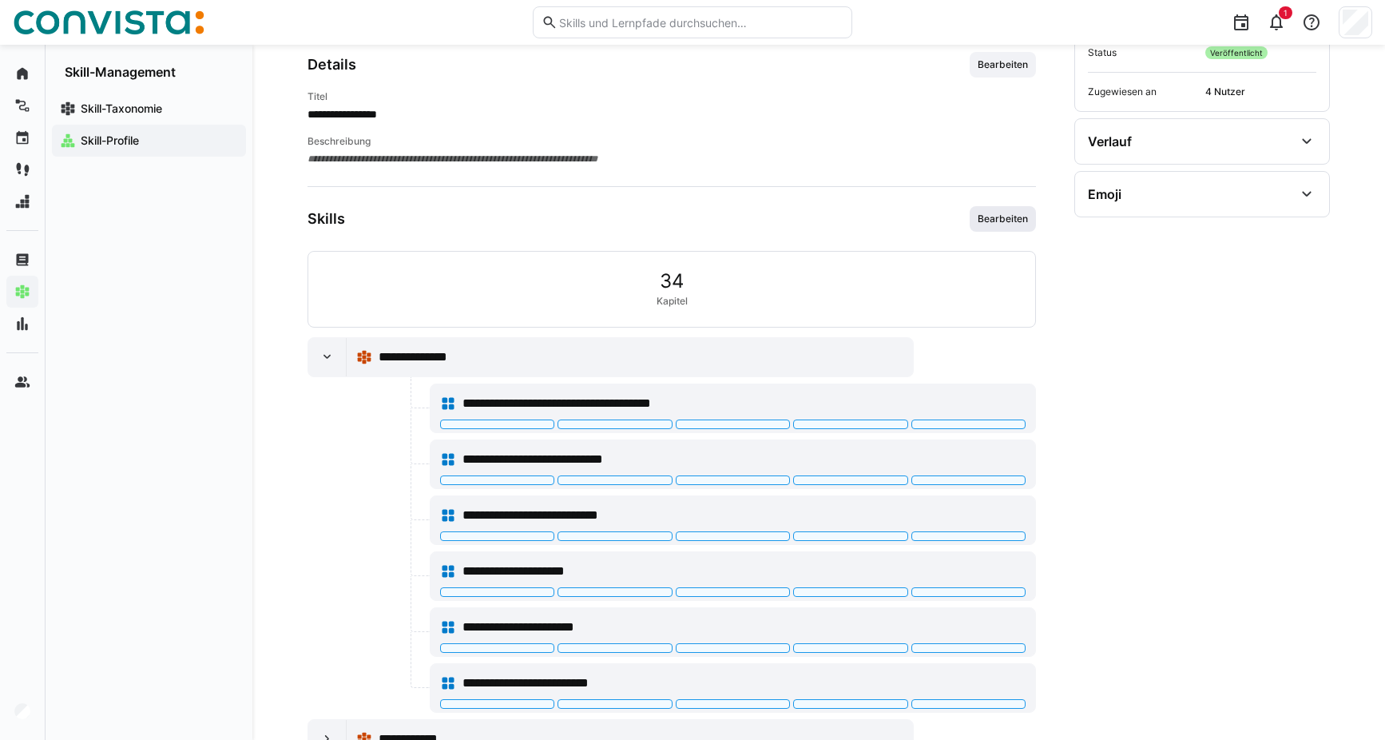
click at [1015, 224] on span "Bearbeiten" at bounding box center [1003, 219] width 54 height 13
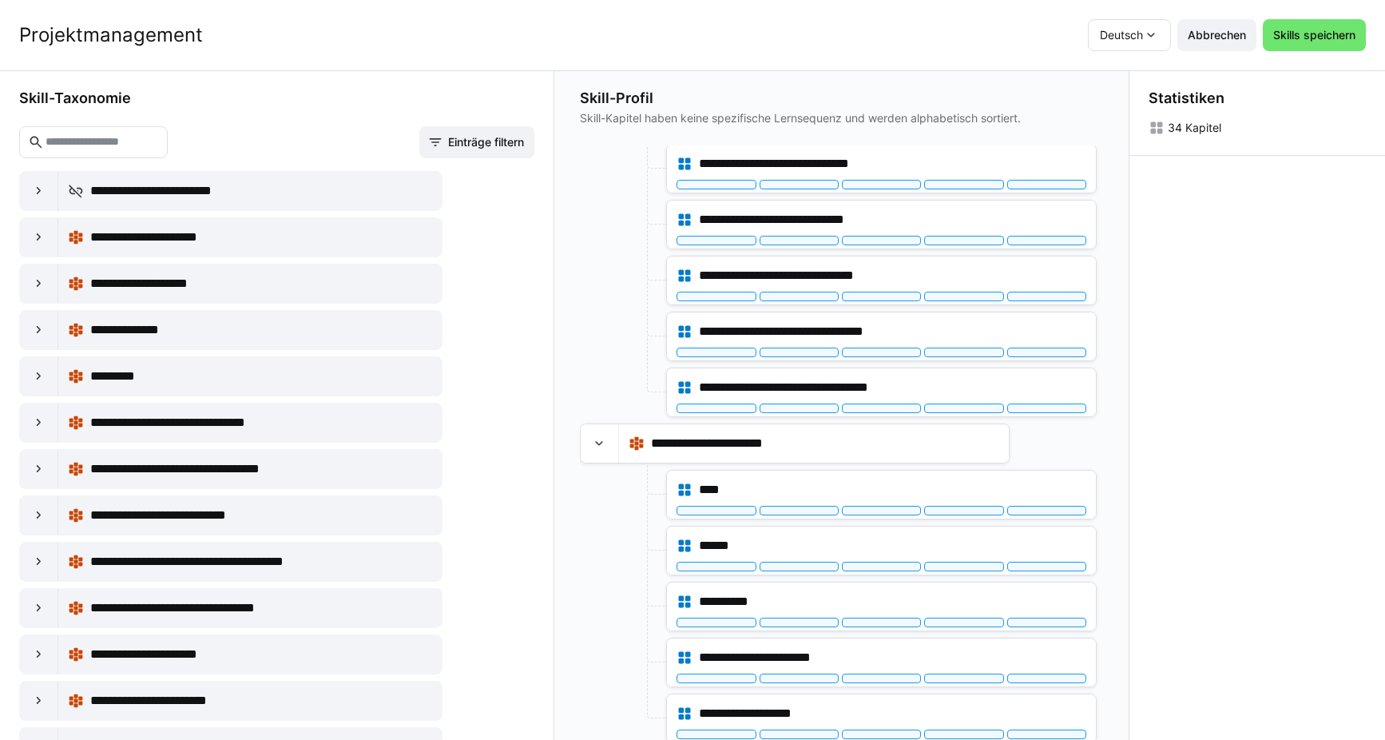
scroll to position [1671, 0]
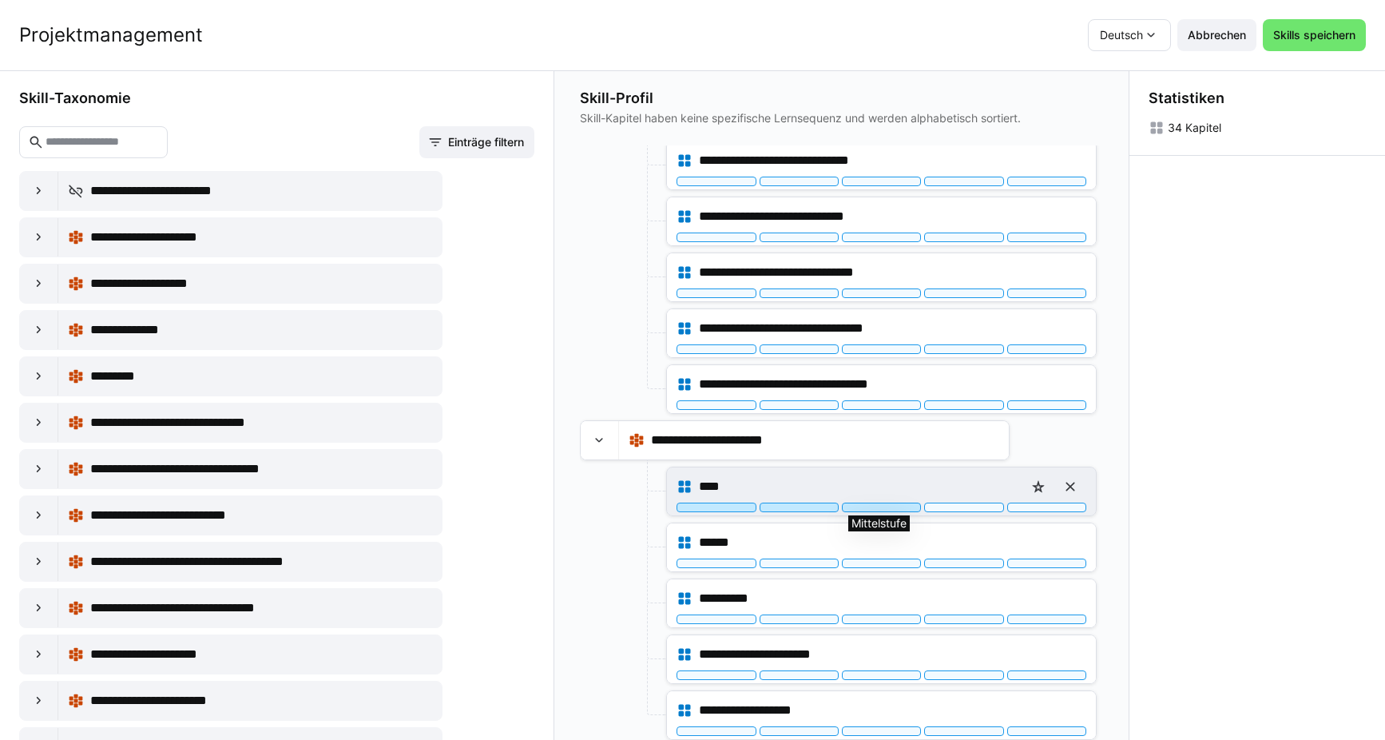
click at [899, 505] on div at bounding box center [881, 508] width 79 height 10
click at [1023, 506] on div at bounding box center [1046, 508] width 79 height 10
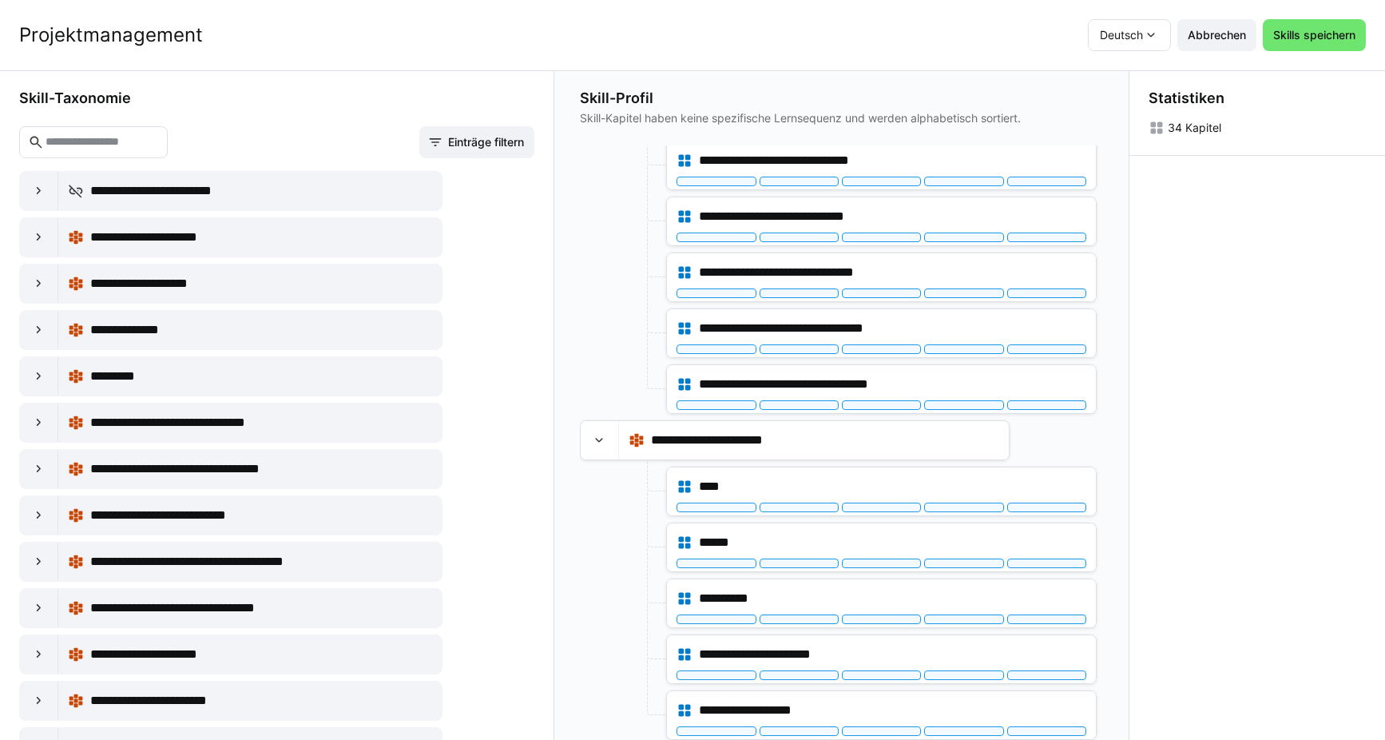
click at [1194, 415] on div "Statistiken 34 Kapitel" at bounding box center [1258, 404] width 256 height 669
click at [1206, 26] on span "Abbrechen" at bounding box center [1217, 35] width 79 height 32
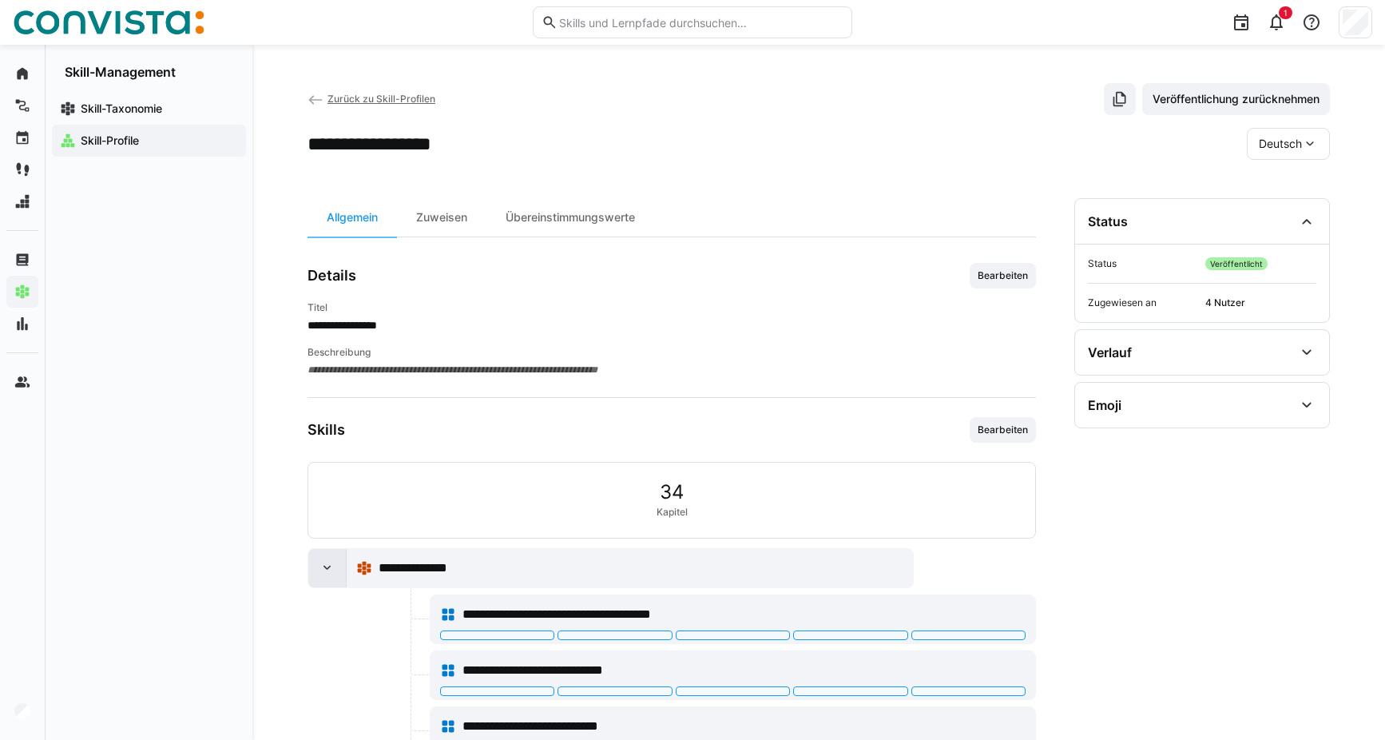
click at [343, 570] on div at bounding box center [327, 568] width 38 height 38
